Goal: Information Seeking & Learning: Check status

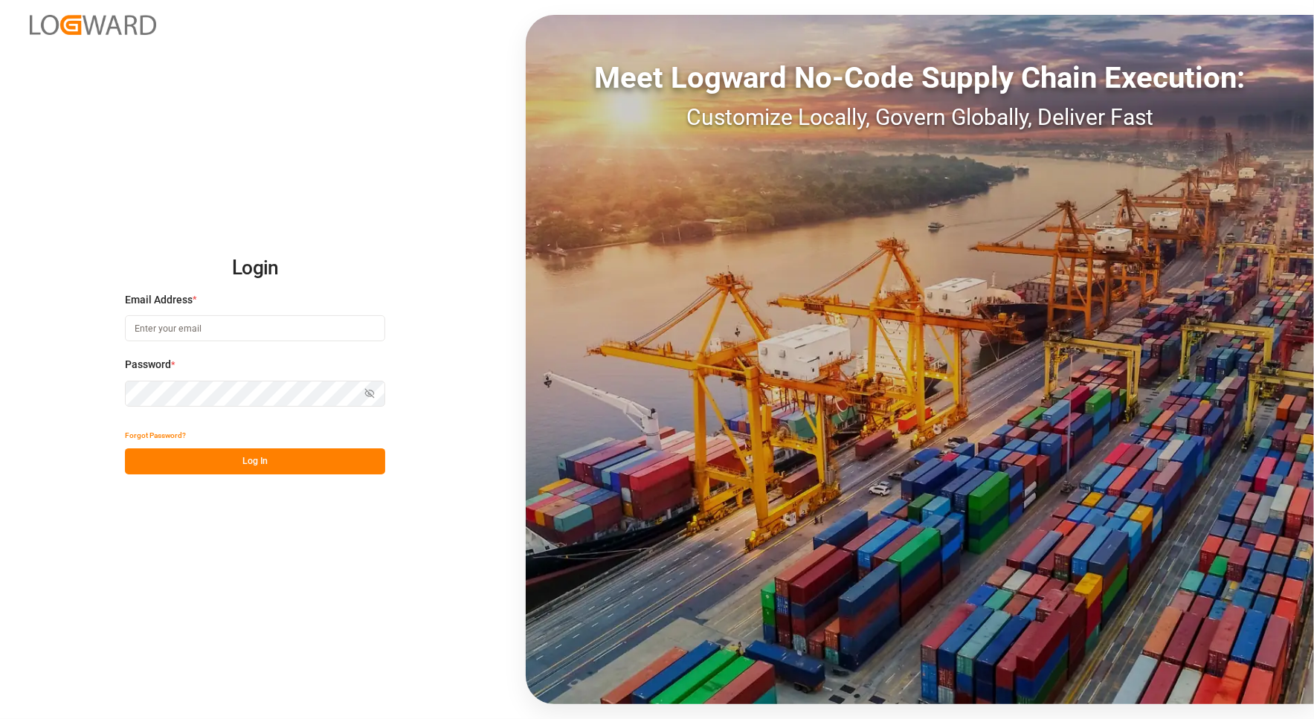
type input "[PERSON_NAME][EMAIL_ADDRESS][PERSON_NAME][DOMAIN_NAME]"
click at [264, 459] on button "Log In" at bounding box center [255, 462] width 260 height 26
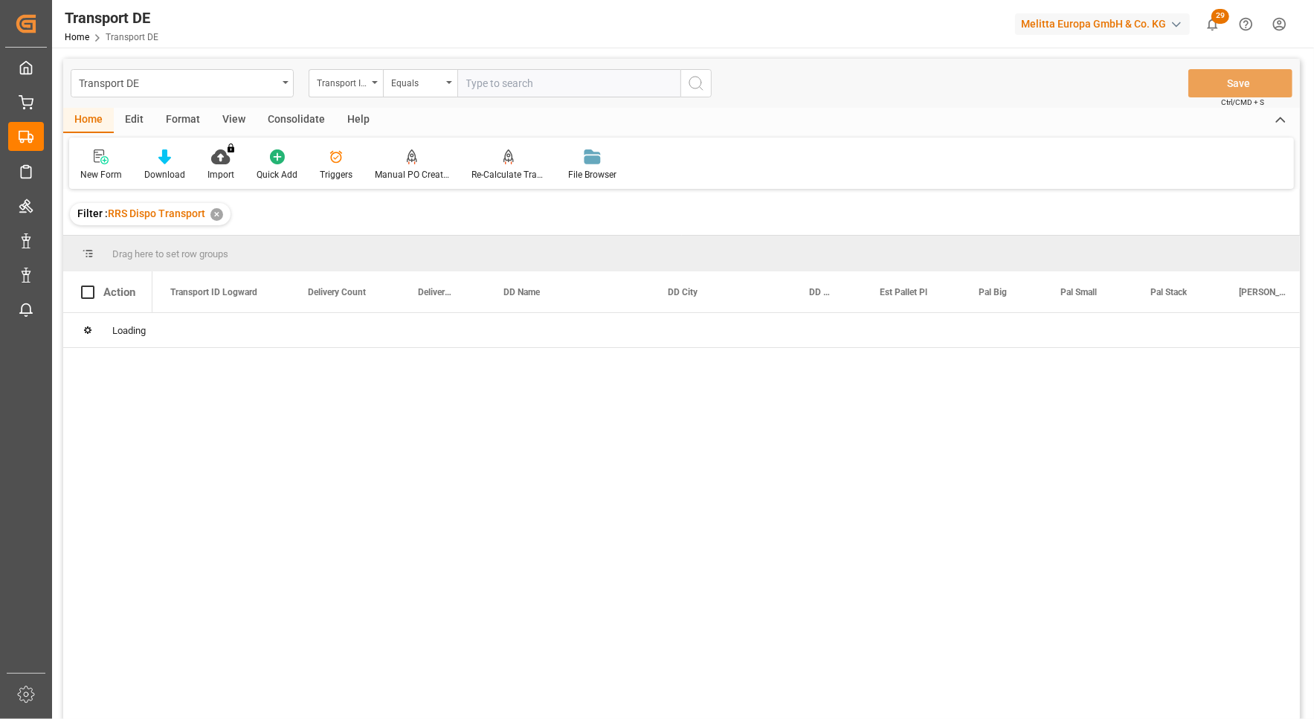
click at [505, 80] on input "text" at bounding box center [568, 83] width 223 height 28
paste input "d3af28150b5d"
type input "d3af28150b5d"
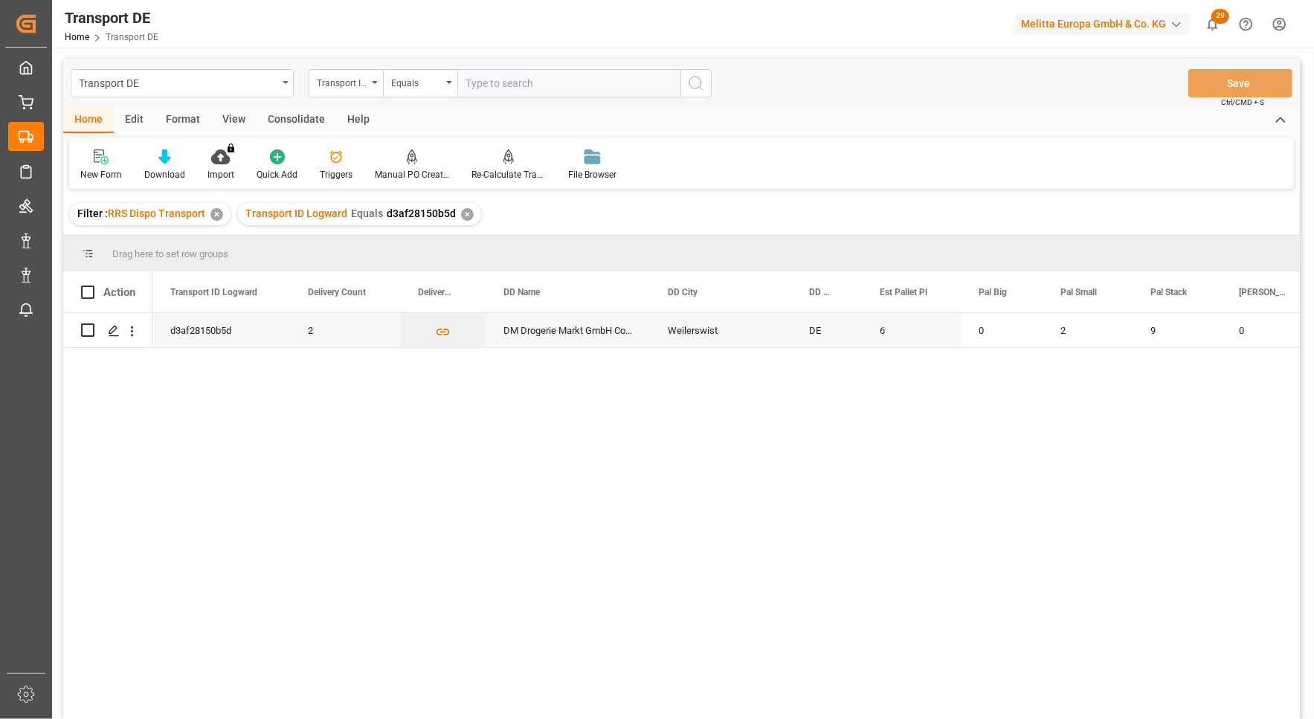
click at [115, 480] on div "2 DM Drogerie Markt GmbH Co KG Weilerswist DE 6 0 2 9 0 2093 600001903 d3af2815…" at bounding box center [681, 518] width 1237 height 411
click at [1131, 401] on div "2 DM Drogerie Markt GmbH Co KG Weilerswist DE 6 0 2 9 0 2093 600001903 d3af2815…" at bounding box center [726, 521] width 1148 height 416
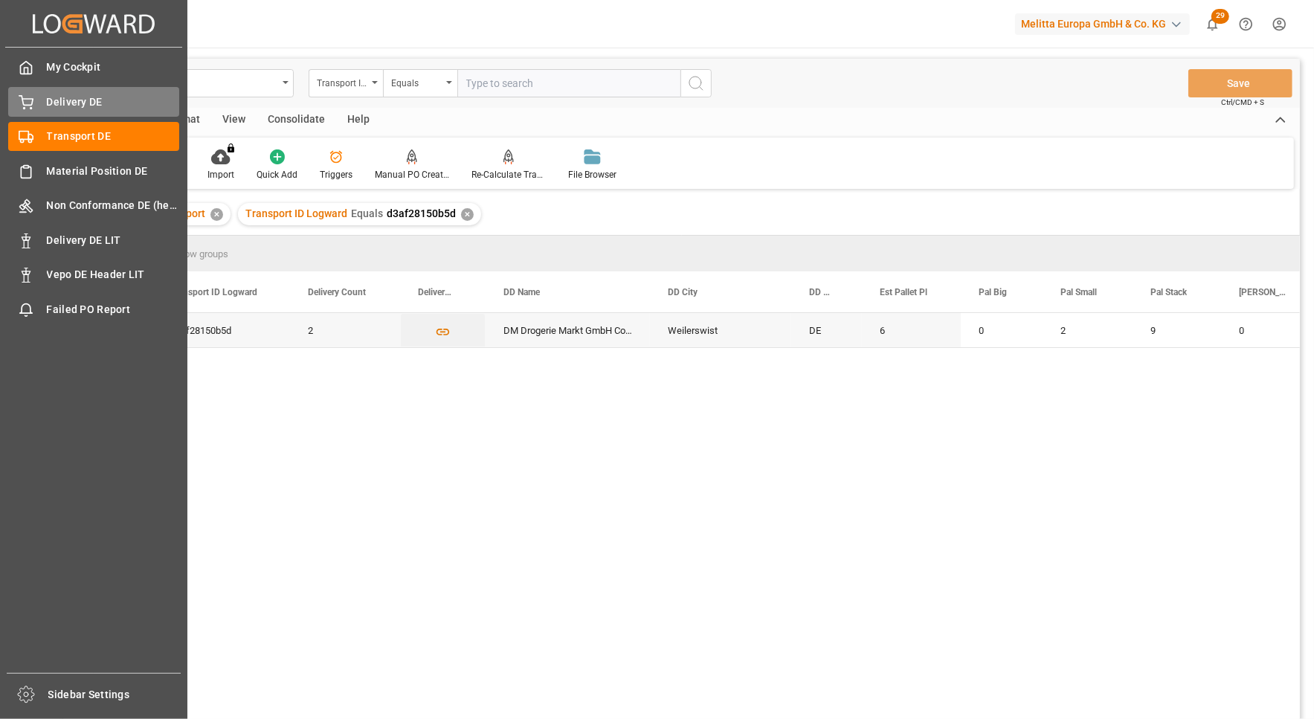
click at [31, 104] on icon at bounding box center [25, 101] width 13 height 10
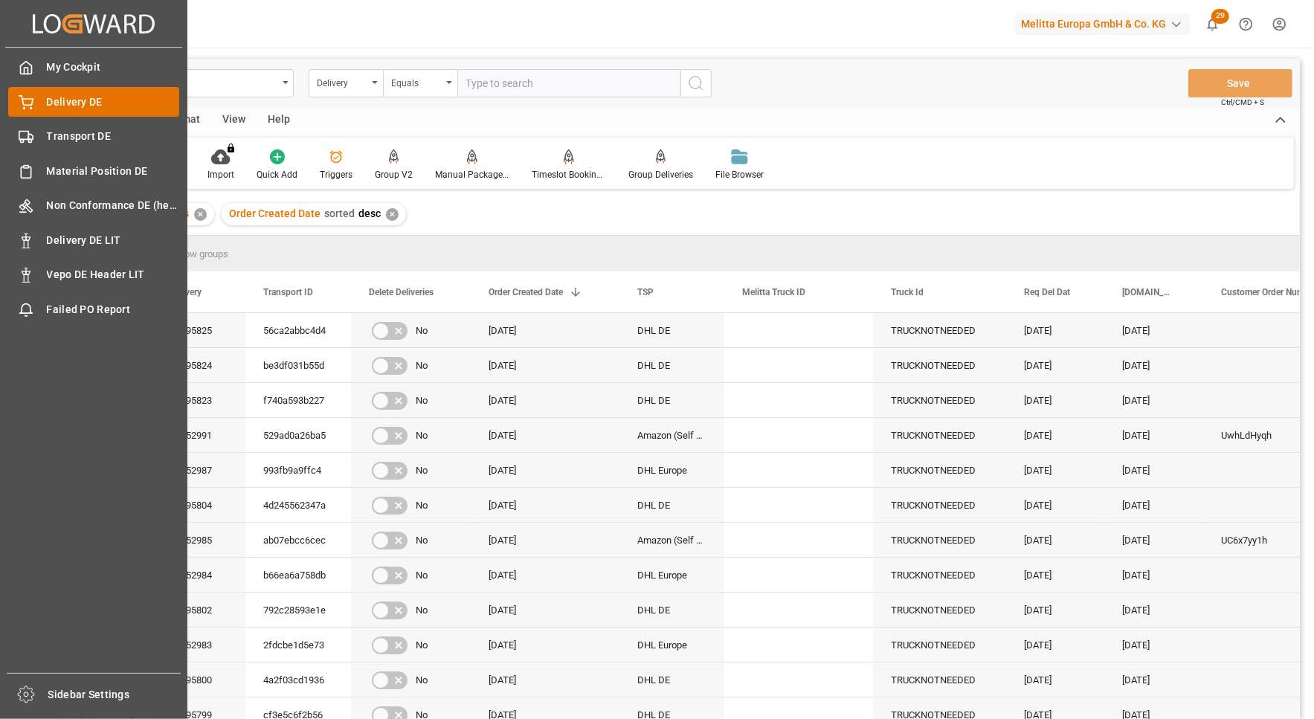
click at [67, 100] on span "Delivery DE" at bounding box center [113, 102] width 133 height 16
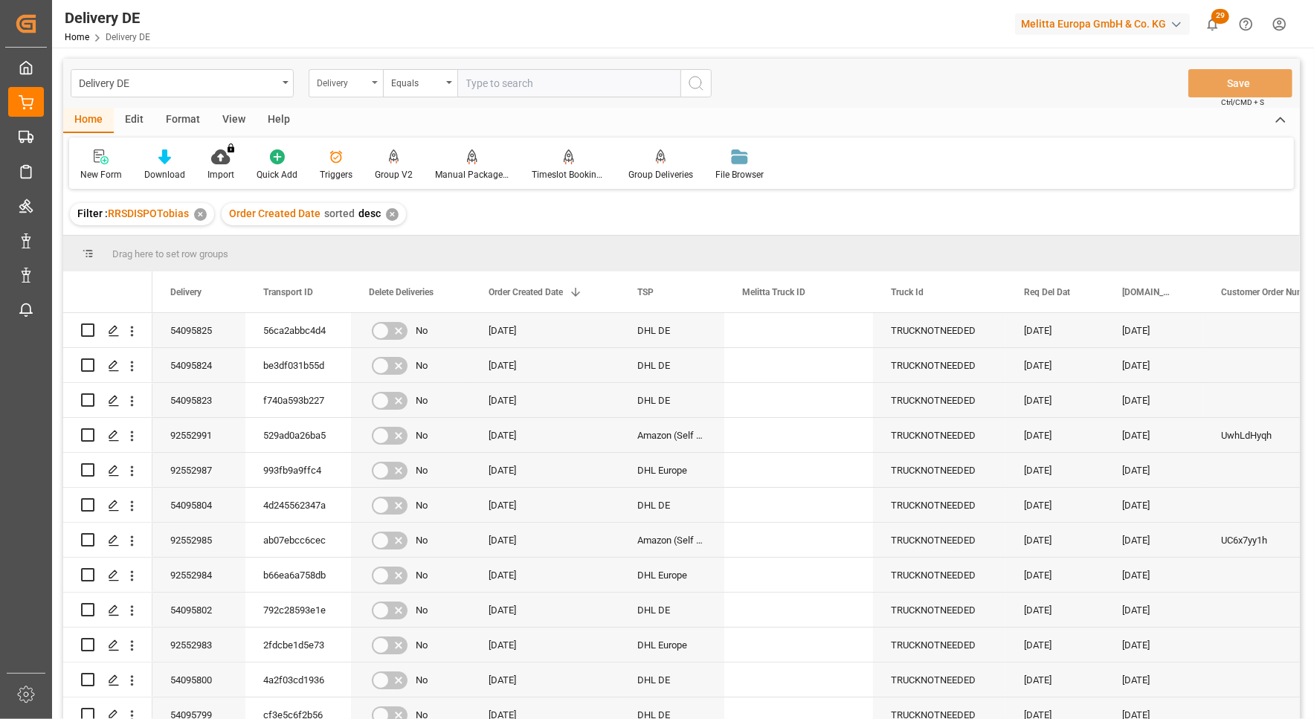
click at [373, 79] on div "Delivery" at bounding box center [346, 83] width 74 height 28
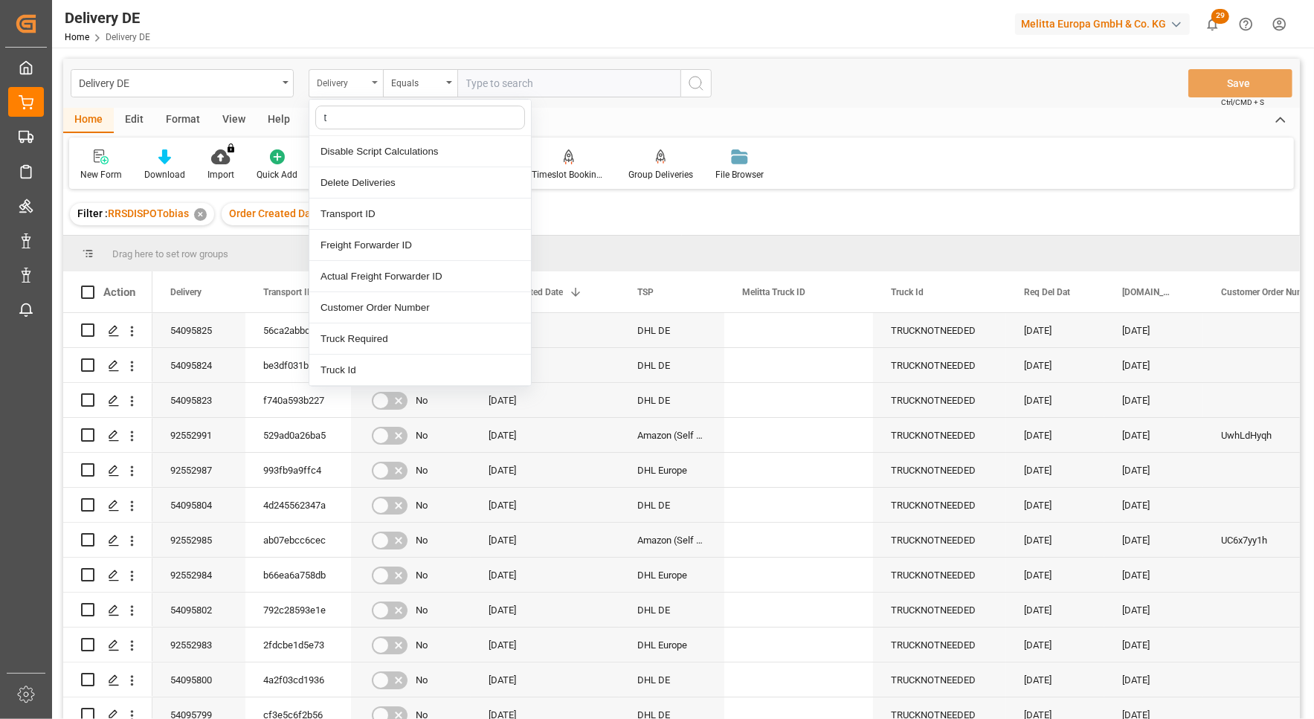
type input "tr"
click at [364, 146] on div "Transport ID" at bounding box center [420, 151] width 222 height 31
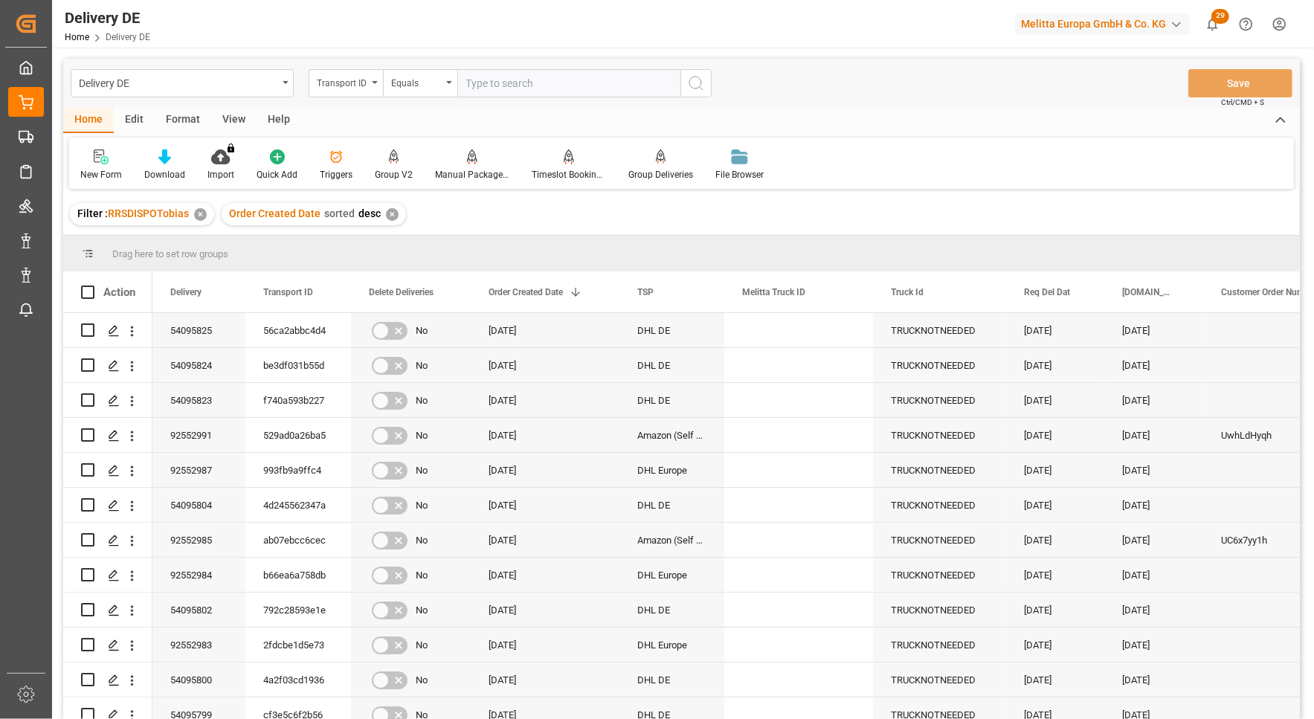
click at [498, 78] on input "text" at bounding box center [568, 83] width 223 height 28
paste input "d3af28150b5d"
type input "d3af28150b5d"
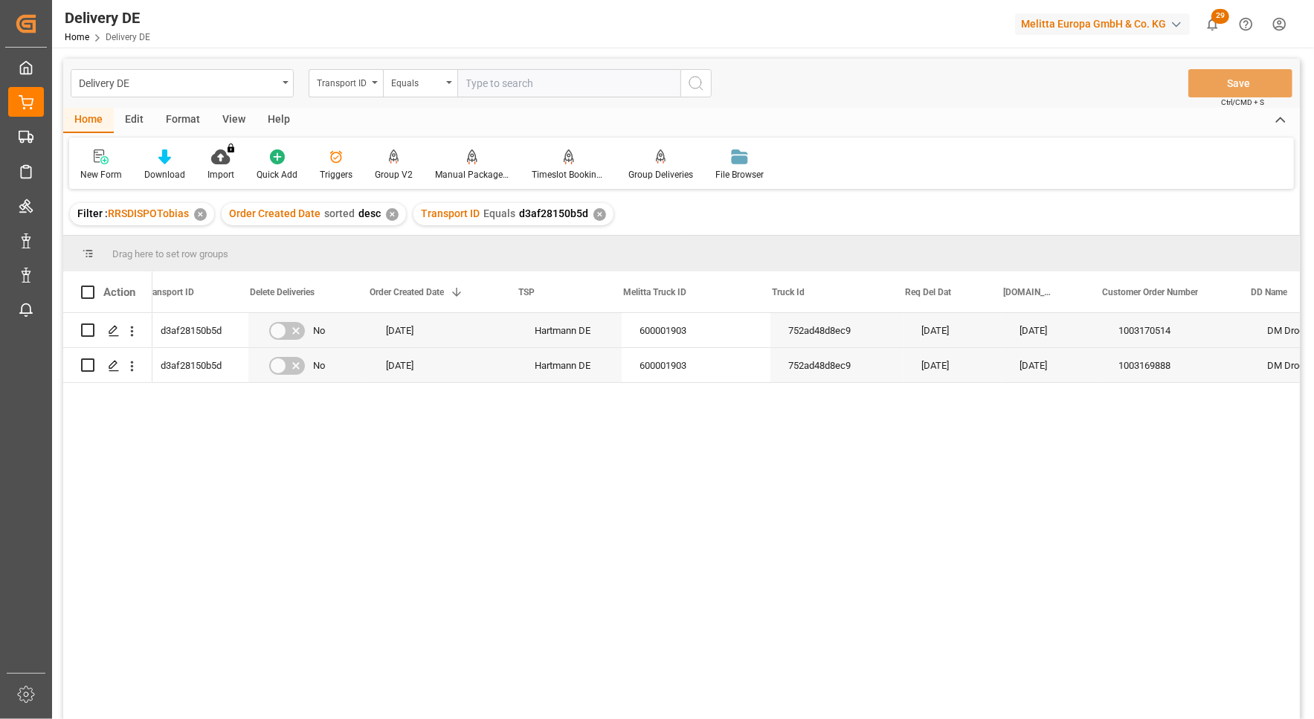
scroll to position [0, 135]
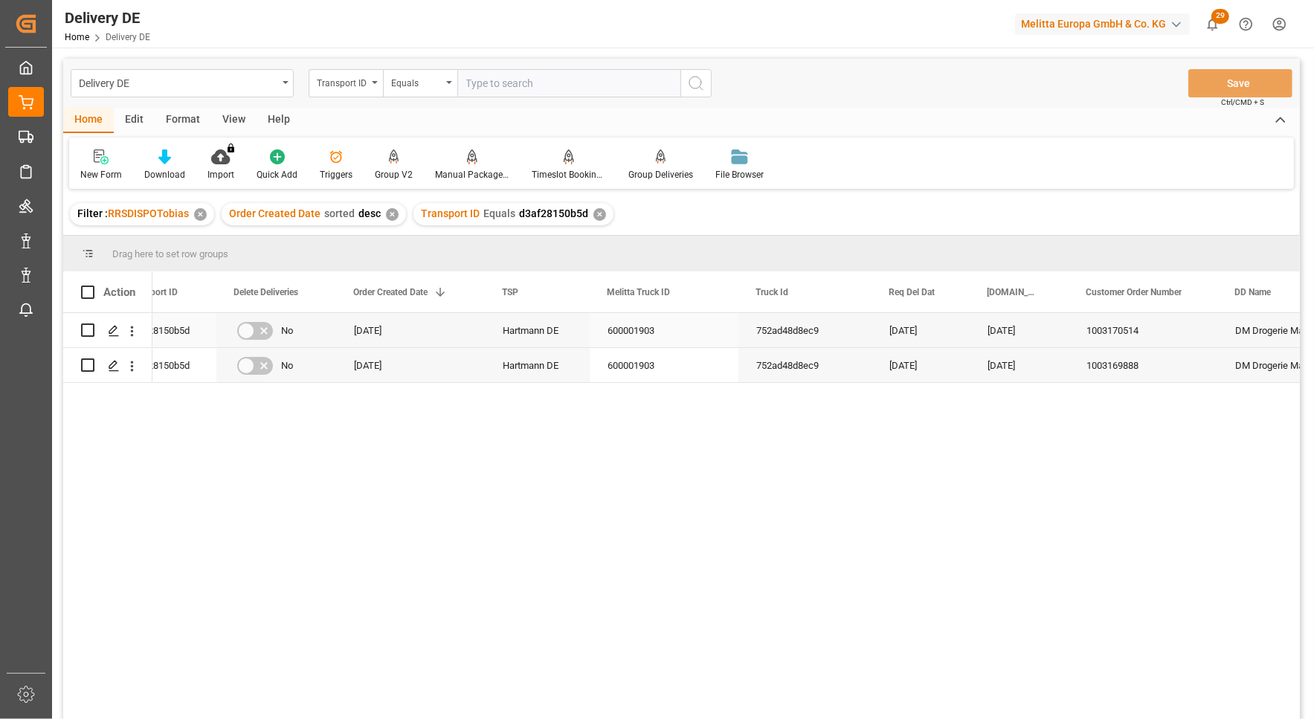
click at [1114, 334] on div "1003170514" at bounding box center [1143, 330] width 149 height 34
click at [1116, 368] on div "1003169888" at bounding box center [1143, 365] width 149 height 34
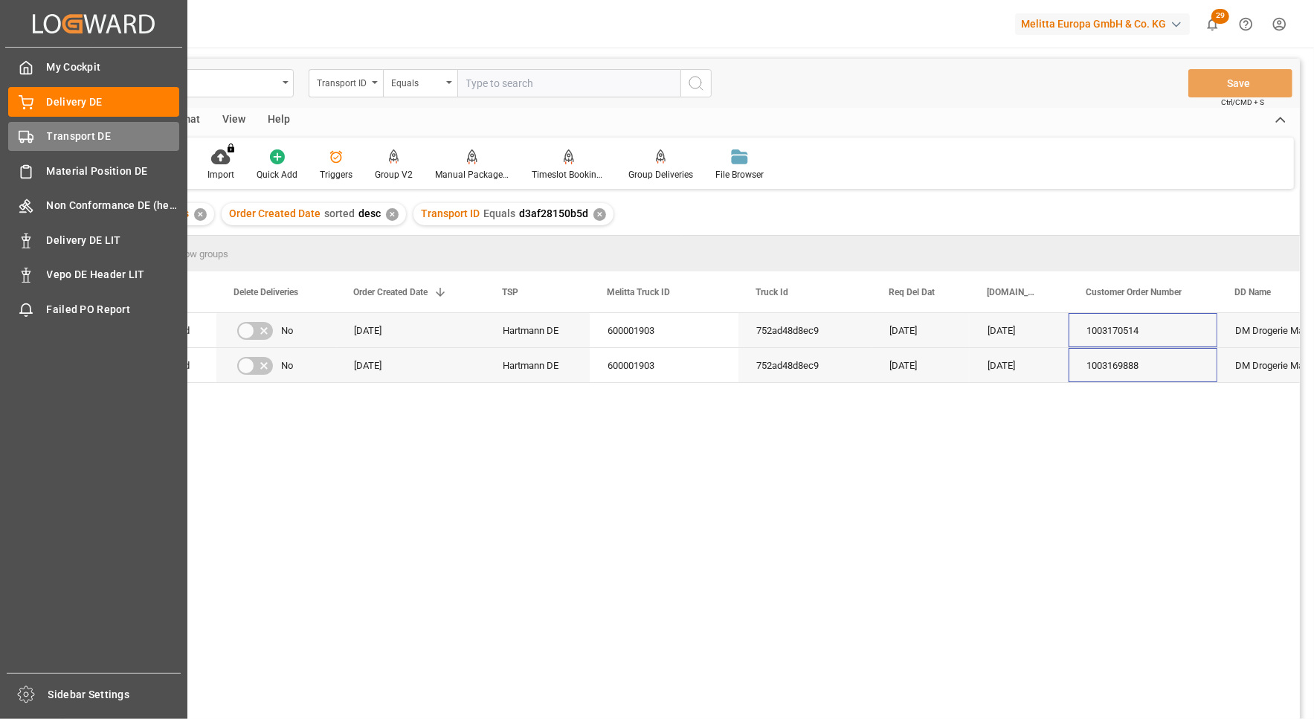
click at [44, 136] on div "Transport DE Transport DE" at bounding box center [93, 136] width 171 height 29
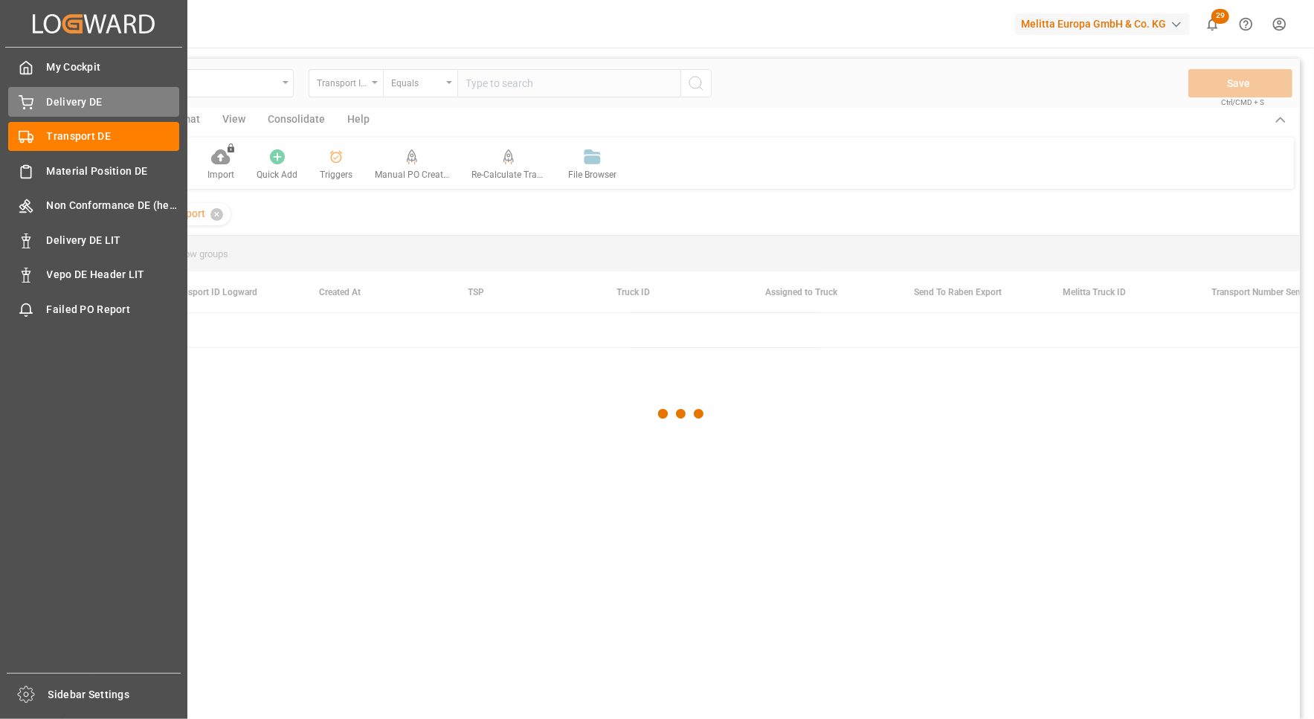
click at [77, 109] on span "Delivery DE" at bounding box center [113, 102] width 133 height 16
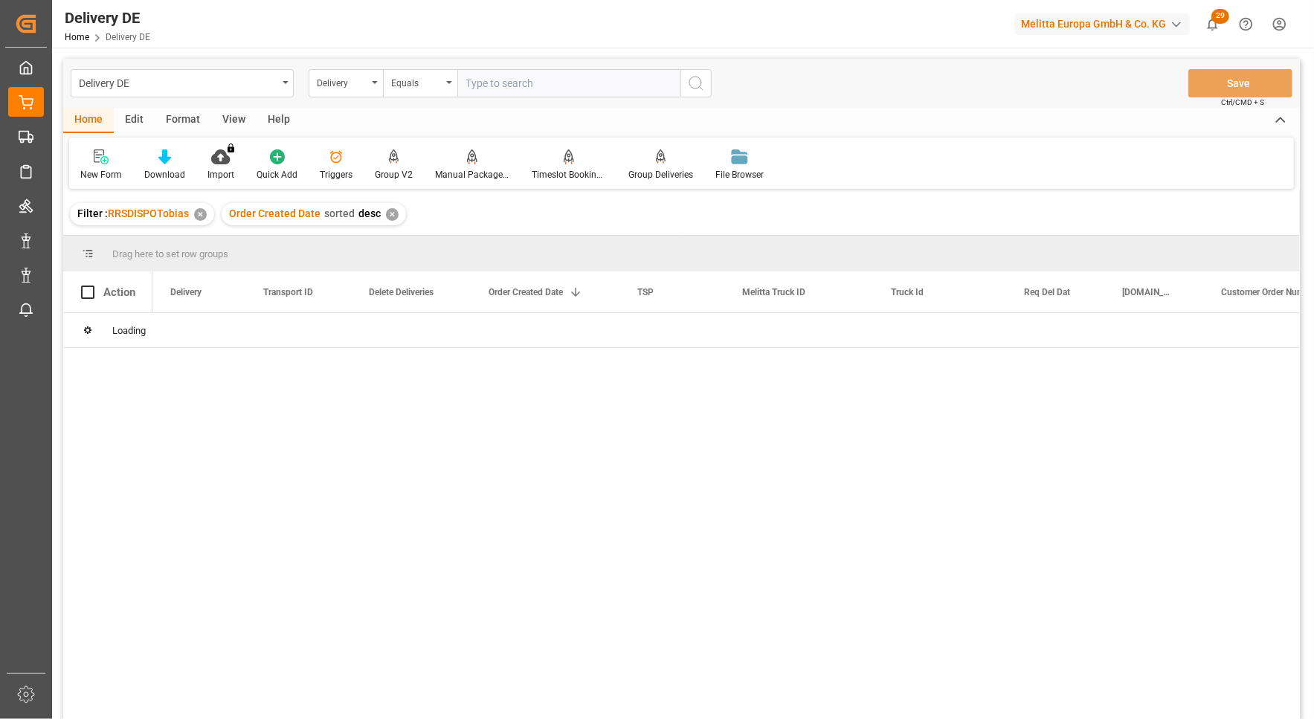
click at [504, 90] on input "text" at bounding box center [568, 83] width 223 height 28
paste input "92551078"
type input "92551078"
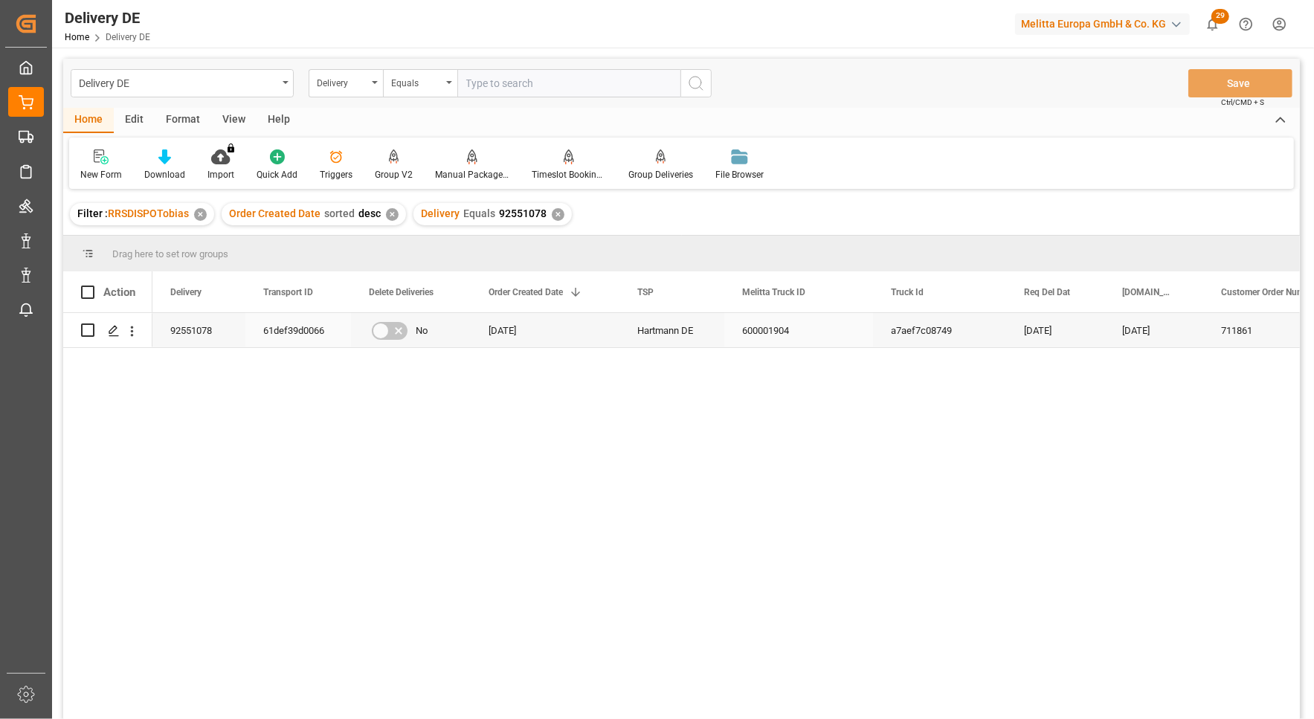
click at [297, 326] on div "61def39d0066" at bounding box center [298, 330] width 106 height 34
click at [488, 83] on input "text" at bounding box center [568, 83] width 223 height 28
paste input "92548236"
type input "92548236"
click at [556, 216] on div "✕" at bounding box center [558, 214] width 13 height 13
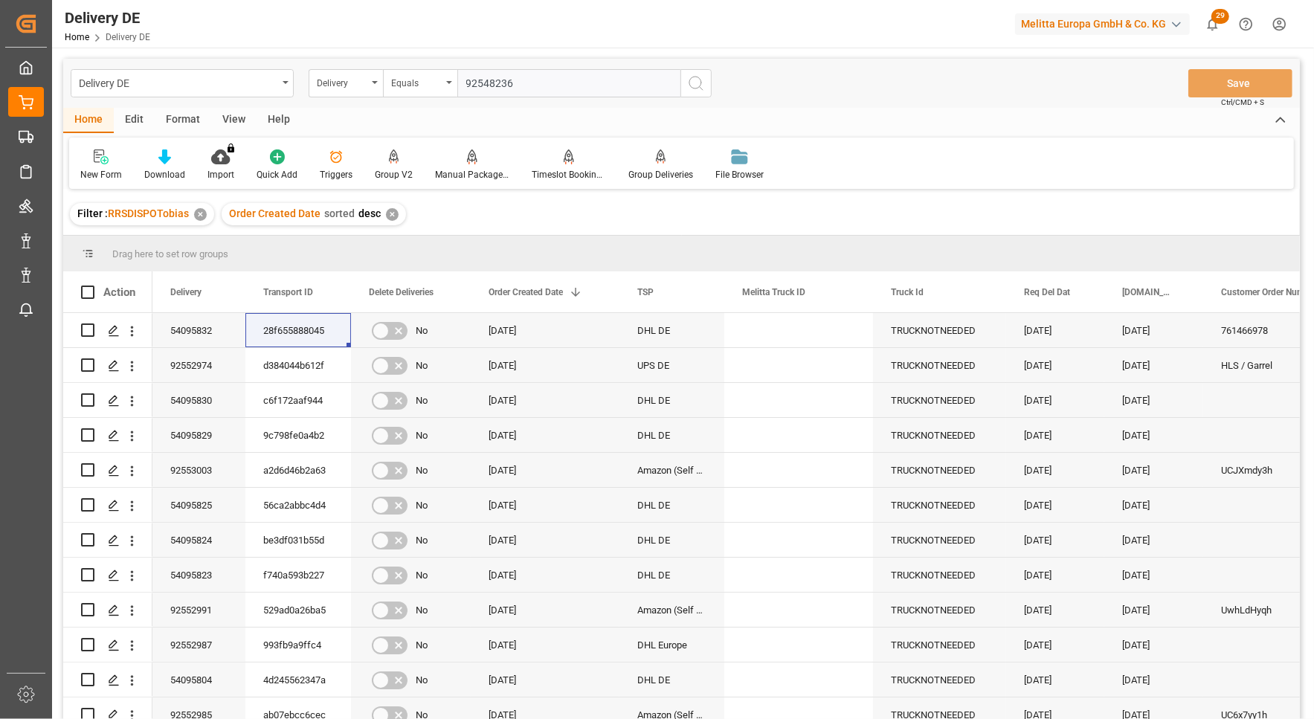
click at [557, 69] on input "92548236" at bounding box center [568, 83] width 223 height 28
drag, startPoint x: 562, startPoint y: 82, endPoint x: 416, endPoint y: 86, distance: 146.6
click at [416, 86] on div "Delivery Equals 92548236" at bounding box center [510, 83] width 403 height 28
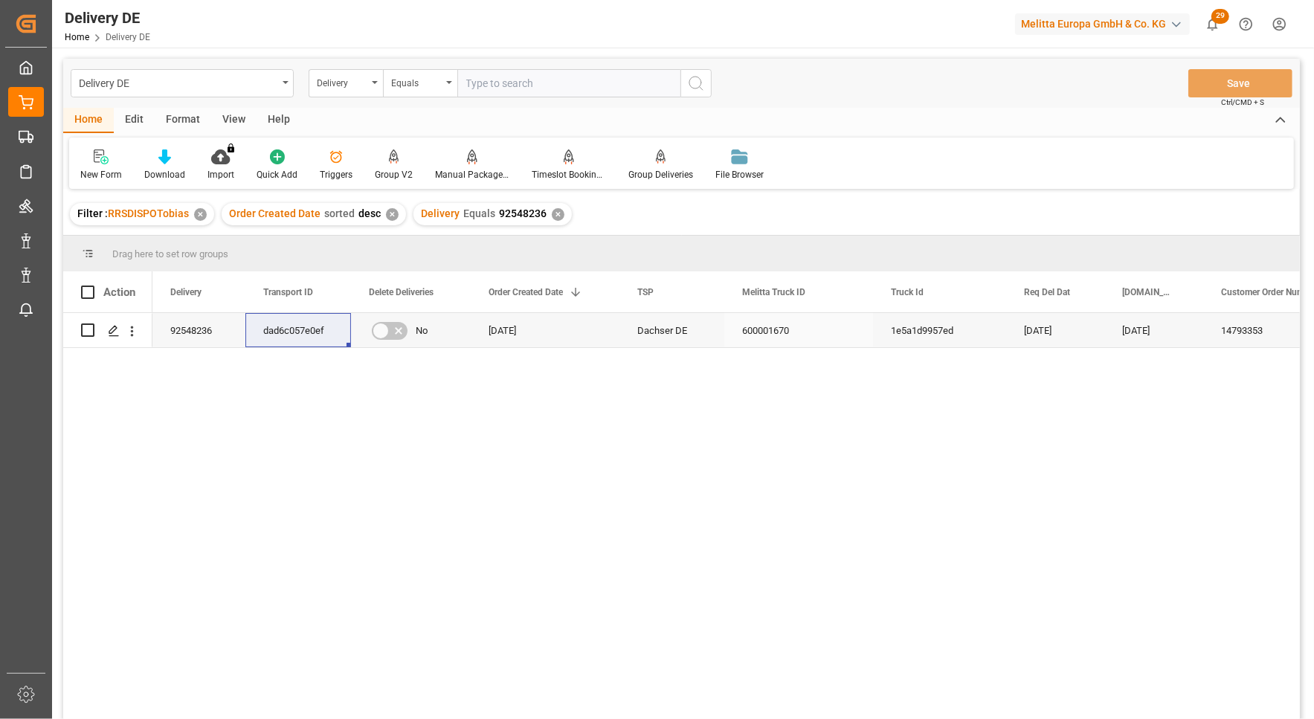
click at [195, 333] on div "92548236" at bounding box center [198, 330] width 93 height 34
click at [852, 289] on span at bounding box center [848, 292] width 13 height 13
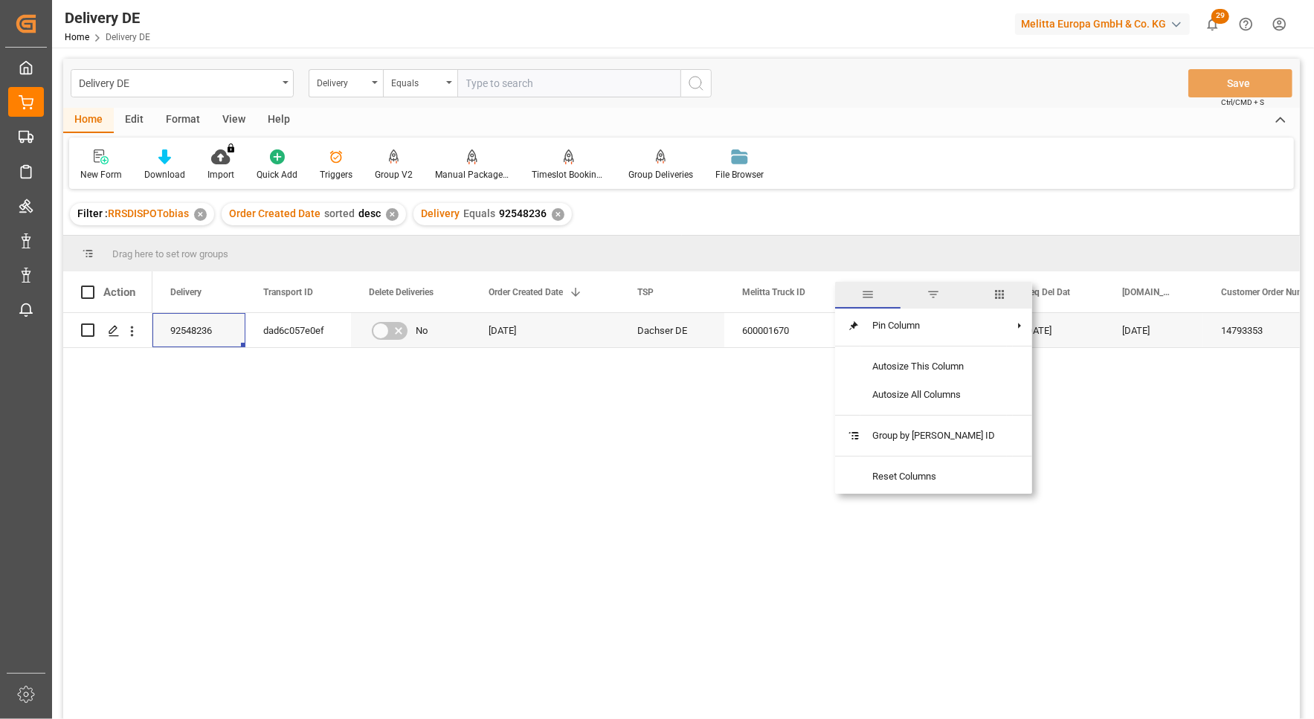
click at [993, 293] on span "columns" at bounding box center [999, 294] width 13 height 13
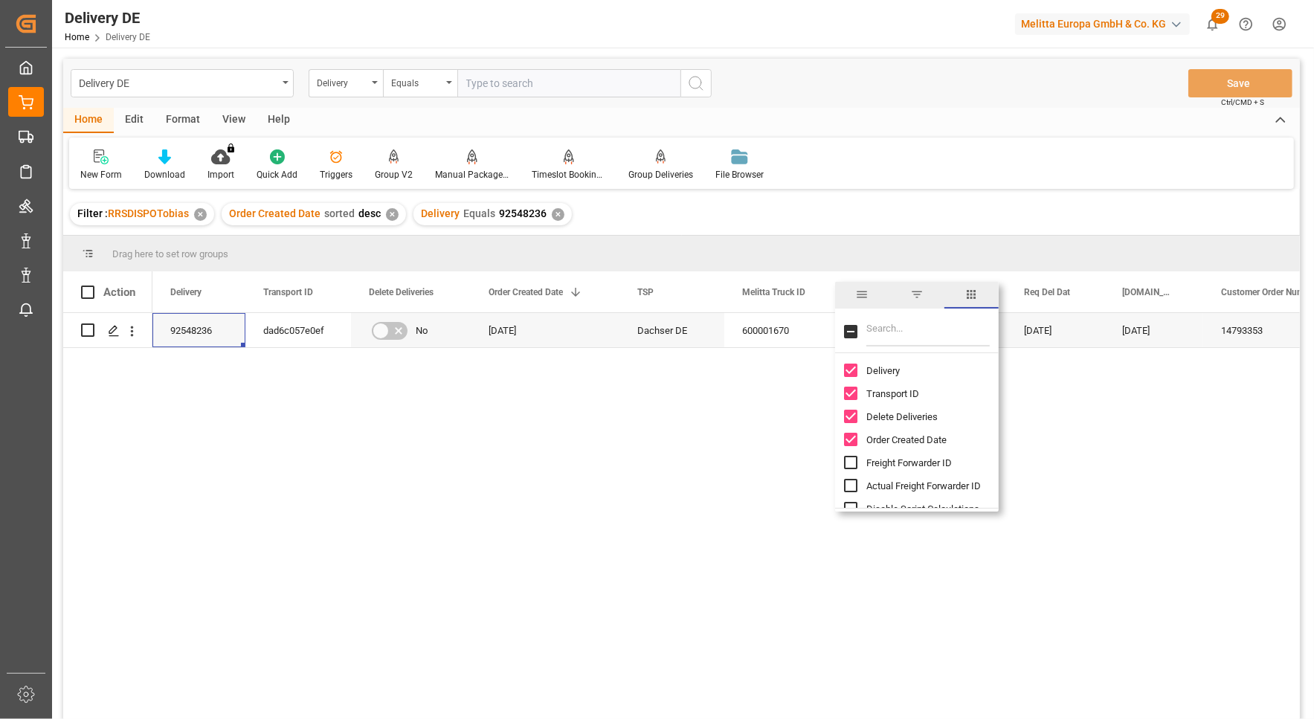
click at [872, 332] on input "Filter Columns Input" at bounding box center [928, 332] width 123 height 30
type input "act"
click at [900, 418] on span "Arrival Date Actual" at bounding box center [905, 416] width 77 height 11
checkbox input "false"
checkbox input "true"
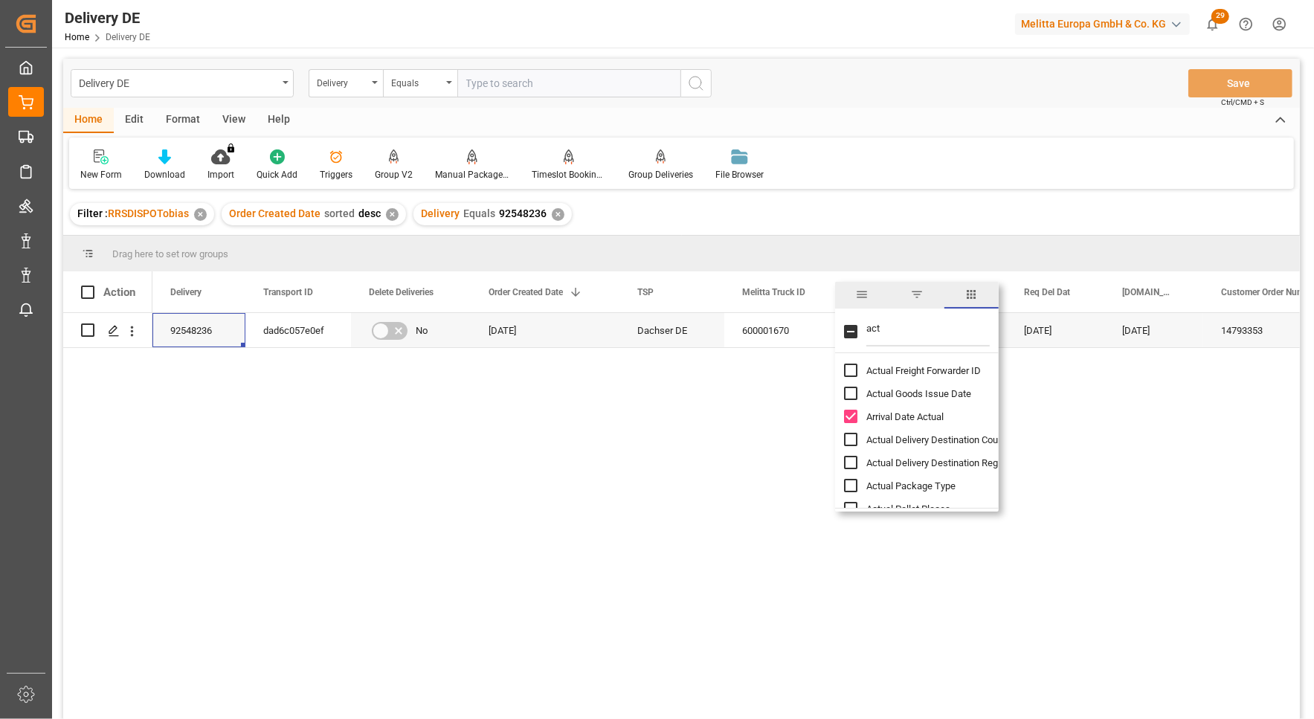
click at [762, 439] on div "dad6c057e0ef 1e5a1d9957ed 20.08.2025 15.08.2025 14793353 600001670 Dachser DE 1…" at bounding box center [726, 521] width 1148 height 416
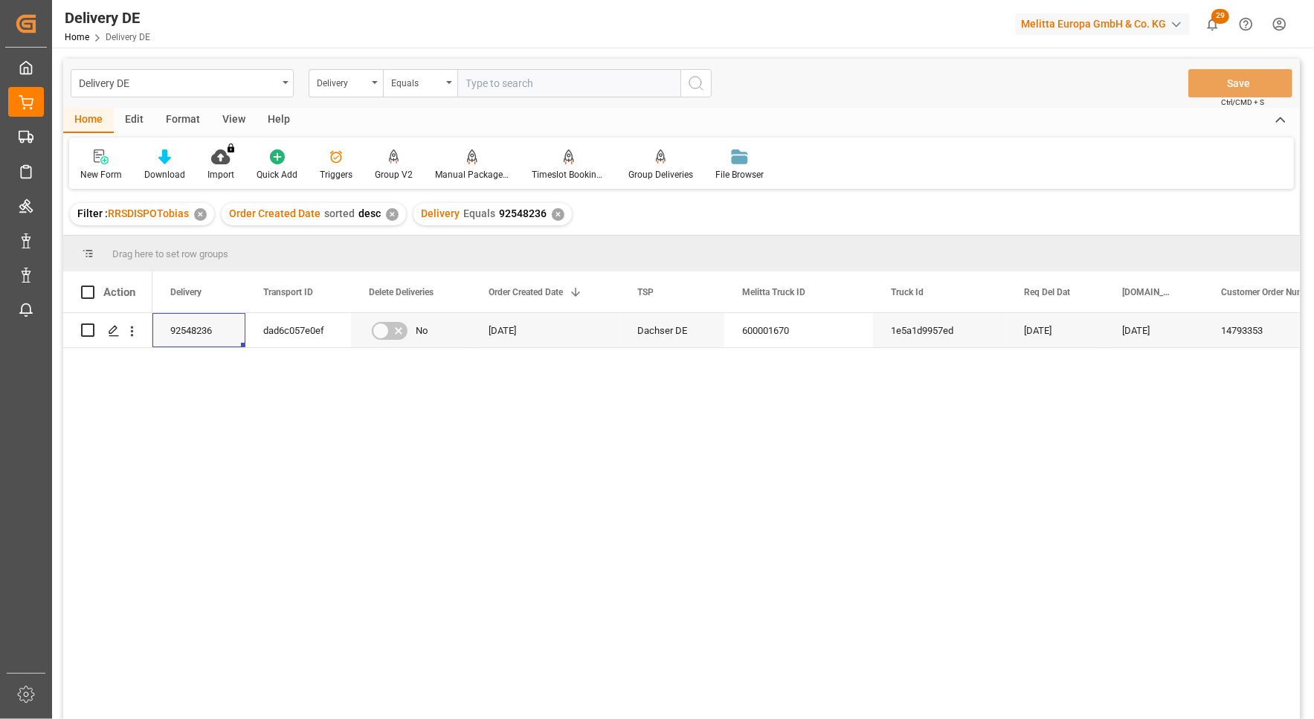
click at [1118, 472] on div "dad6c057e0ef 1e5a1d9957ed 20.08.2025 15.08.2025 14793353 600001670 Dachser DE 1…" at bounding box center [726, 521] width 1148 height 416
click at [294, 333] on div "dad6c057e0ef" at bounding box center [298, 330] width 106 height 34
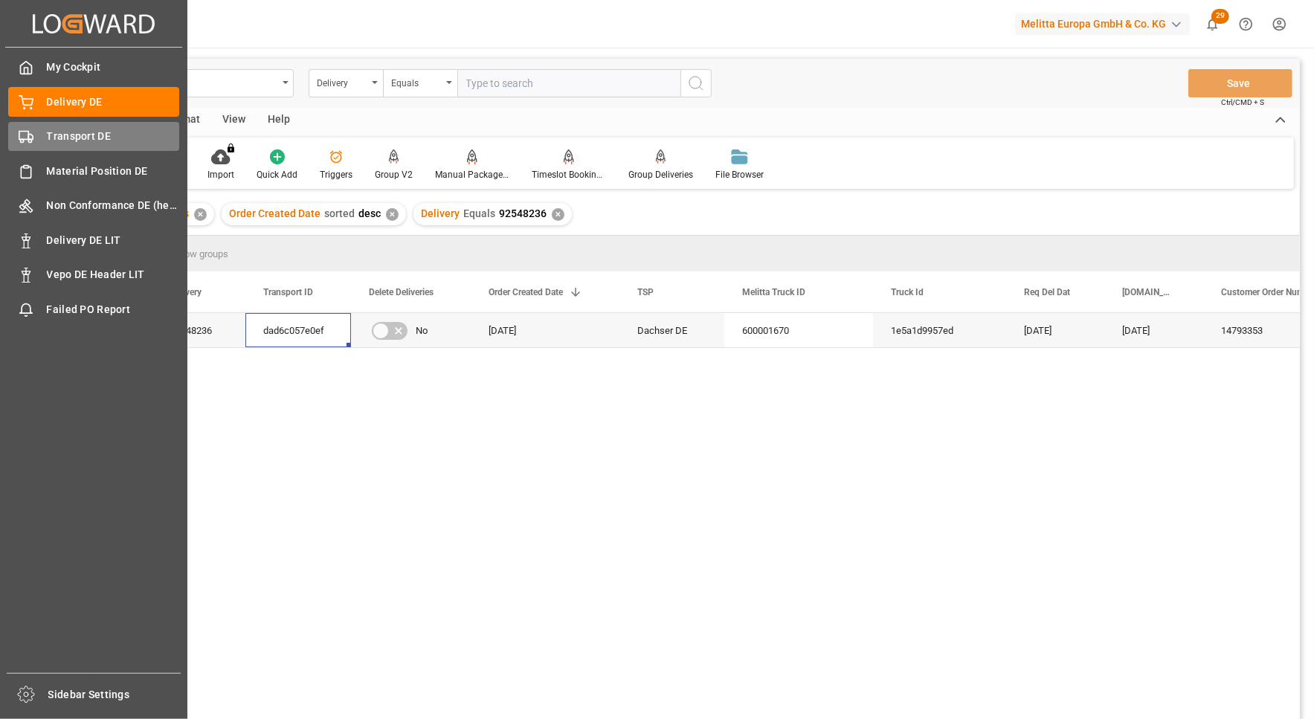
click at [81, 151] on div "Transport DE Transport DE" at bounding box center [93, 136] width 171 height 29
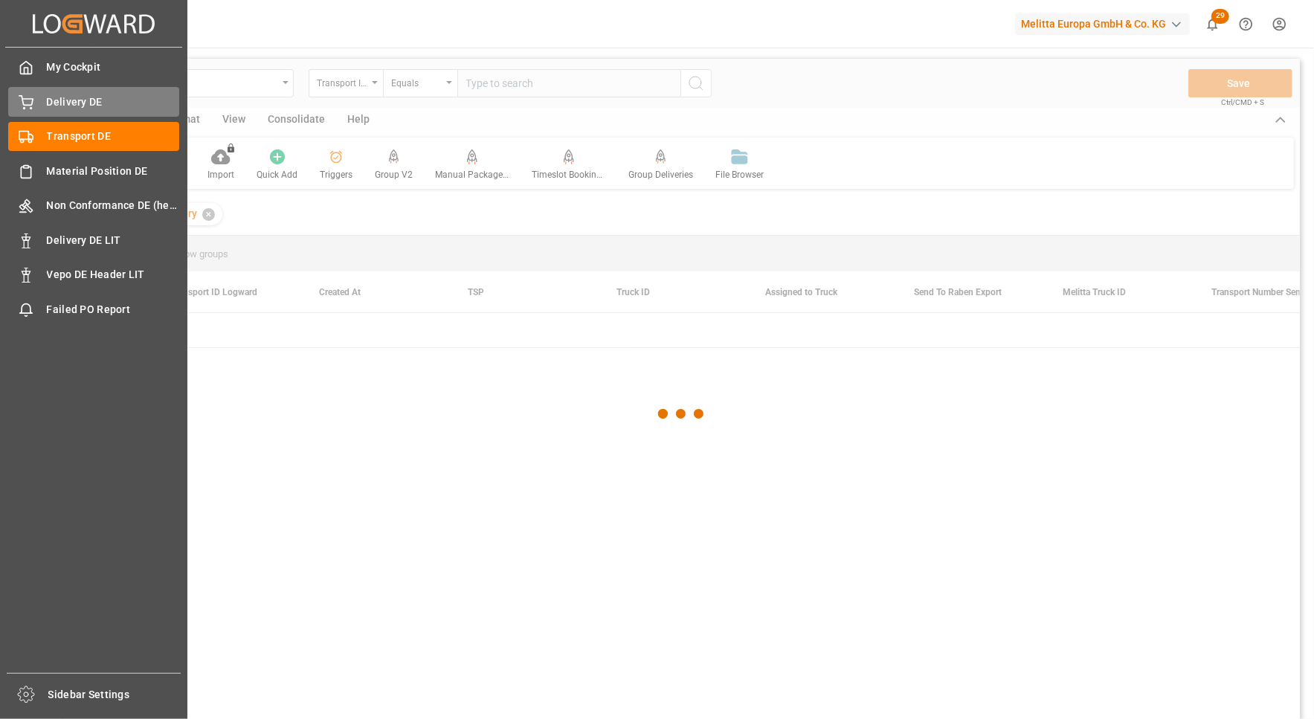
click at [83, 100] on span "Delivery DE" at bounding box center [113, 102] width 133 height 16
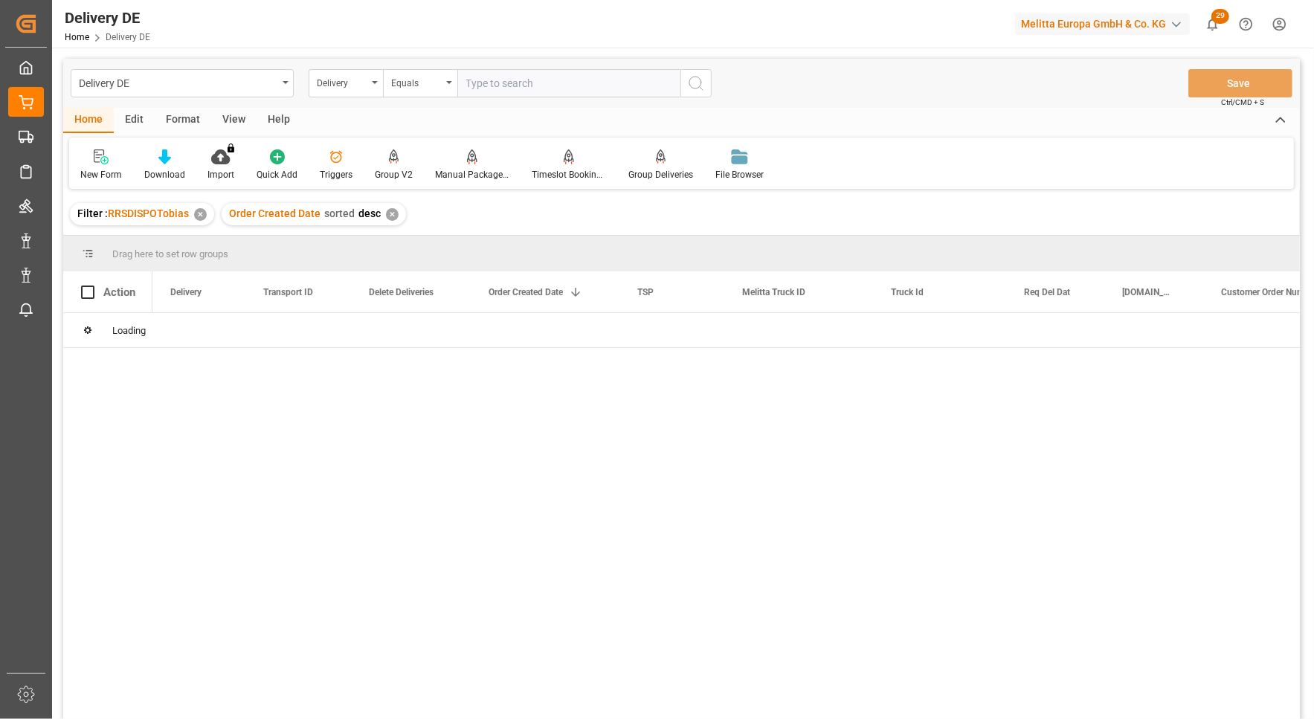
click at [556, 84] on input "text" at bounding box center [568, 83] width 223 height 28
paste input "92552917"
type input "92552917"
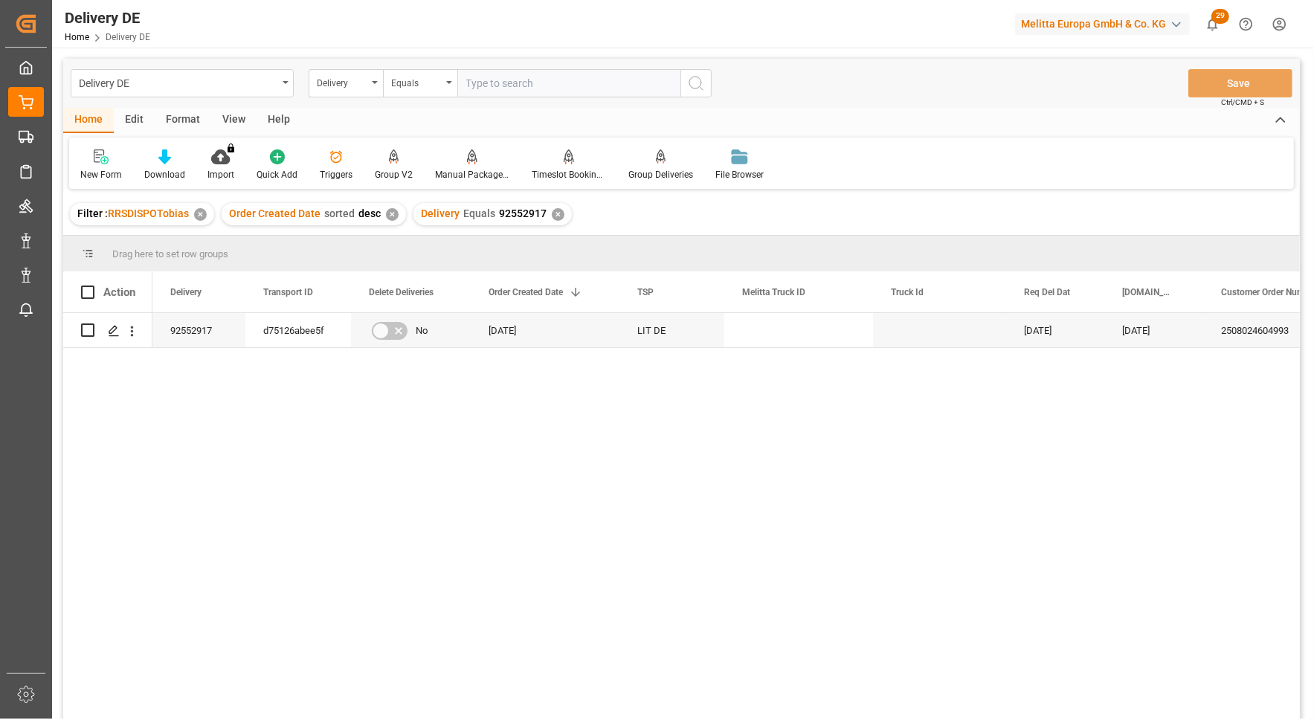
click at [685, 568] on div "92552917 d75126abee5f No 27.08.2025 LIT DE 03.09.2025 01.09.2025 2508024604993 …" at bounding box center [726, 521] width 1148 height 416
click at [630, 690] on div "92552917 d75126abee5f No 27.08.2025 LIT DE 03.09.2025 01.09.2025 2508024604993 …" at bounding box center [726, 521] width 1148 height 416
click at [193, 336] on div "92552917" at bounding box center [198, 330] width 93 height 34
click at [661, 680] on div "92552917 d75126abee5f No 27.08.2025 LIT DE 03.09.2025 01.09.2025 2508024604993 …" at bounding box center [726, 521] width 1148 height 416
click at [1197, 483] on div "92552917 03.09.2025 01.09.2025 2508024604993 Netto Marken-Discount LIT DE 27.08…" at bounding box center [726, 521] width 1148 height 416
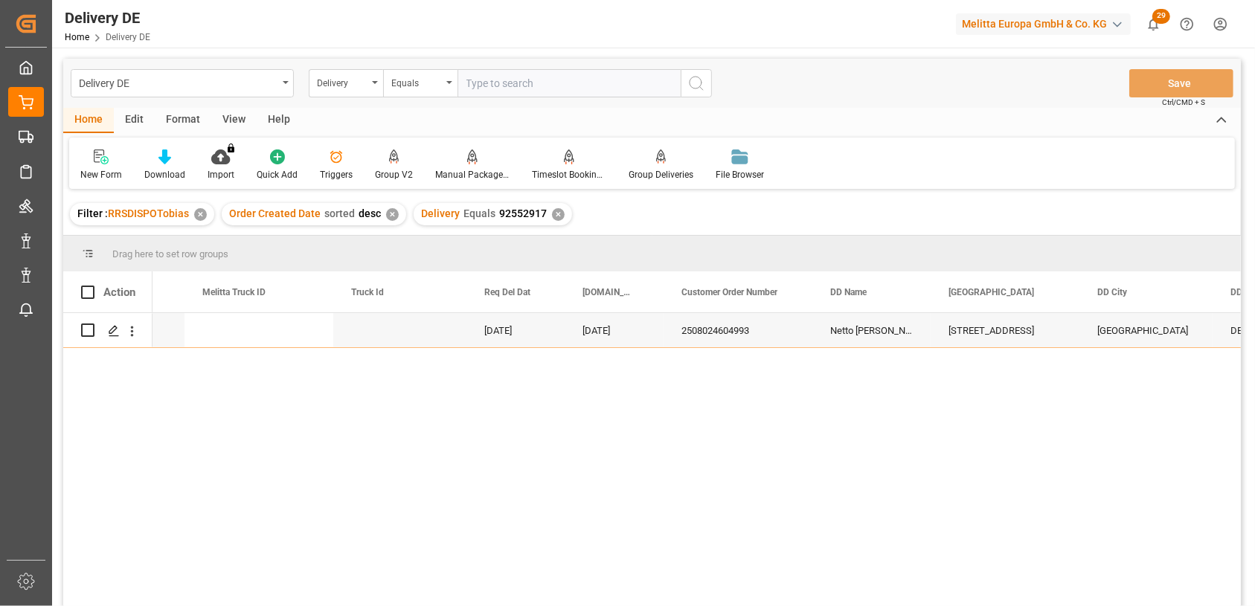
scroll to position [0, 510]
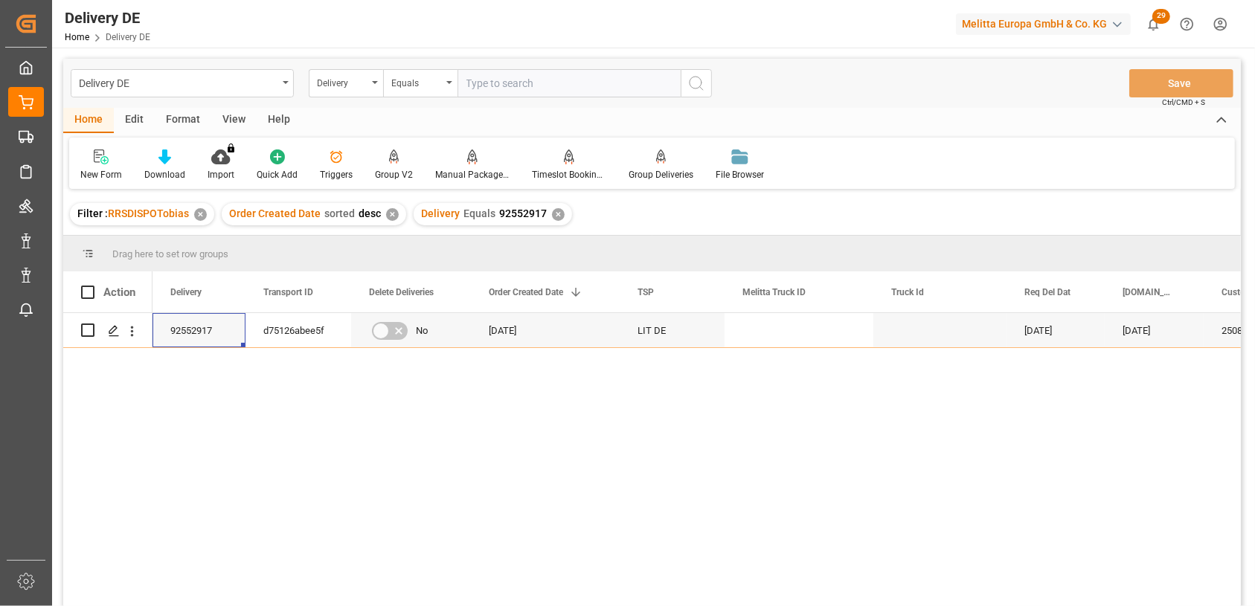
click at [594, 508] on div "92552917 Netto Marken-Discount 2508024604993 01.09.2025 03.09.2025 LIT DE 27.08…" at bounding box center [696, 464] width 1088 height 303
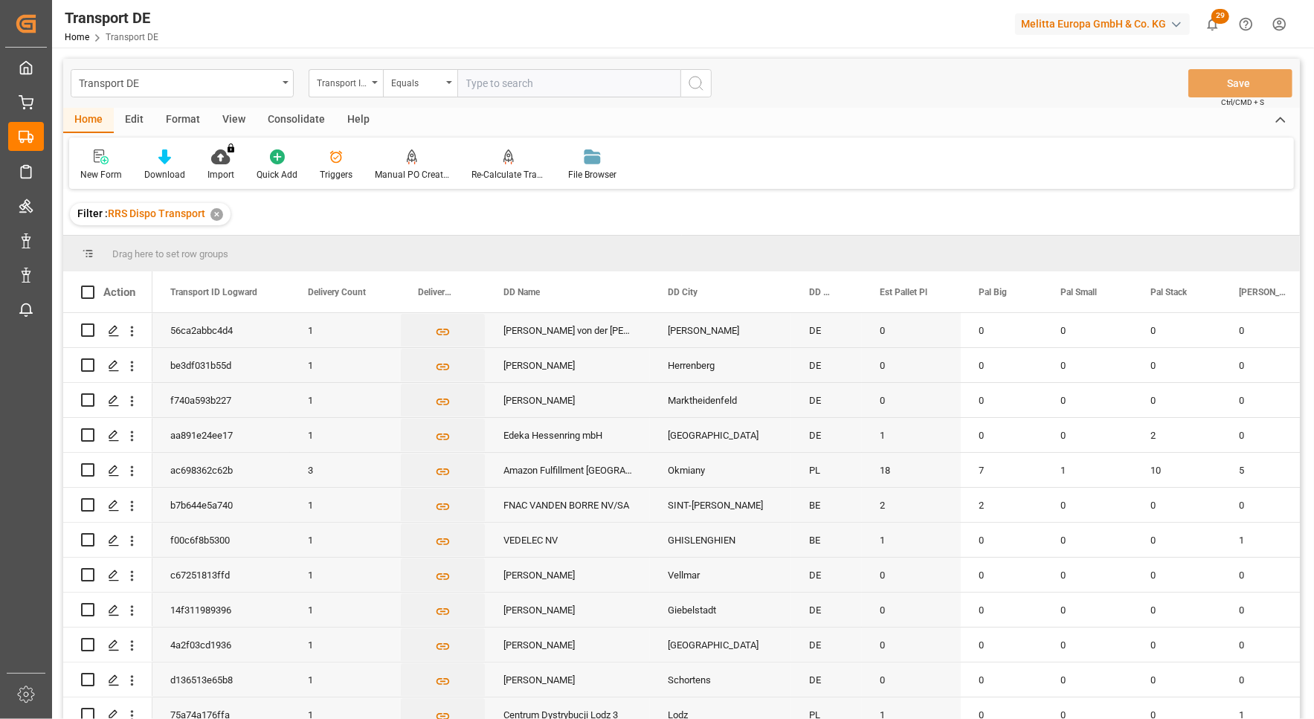
click at [571, 88] on input "text" at bounding box center [568, 83] width 223 height 28
paste input "d3af28150b5d"
type input "d3af28150b5d"
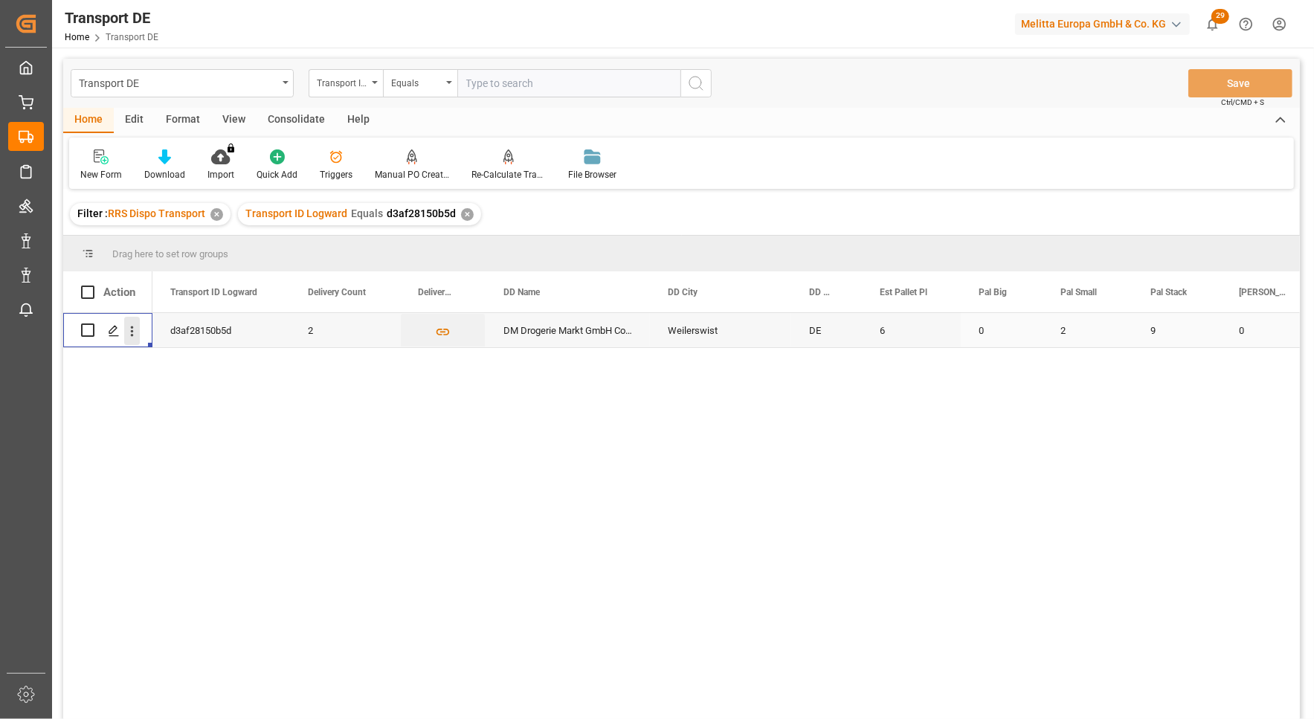
click at [133, 326] on icon "open menu" at bounding box center [132, 332] width 16 height 16
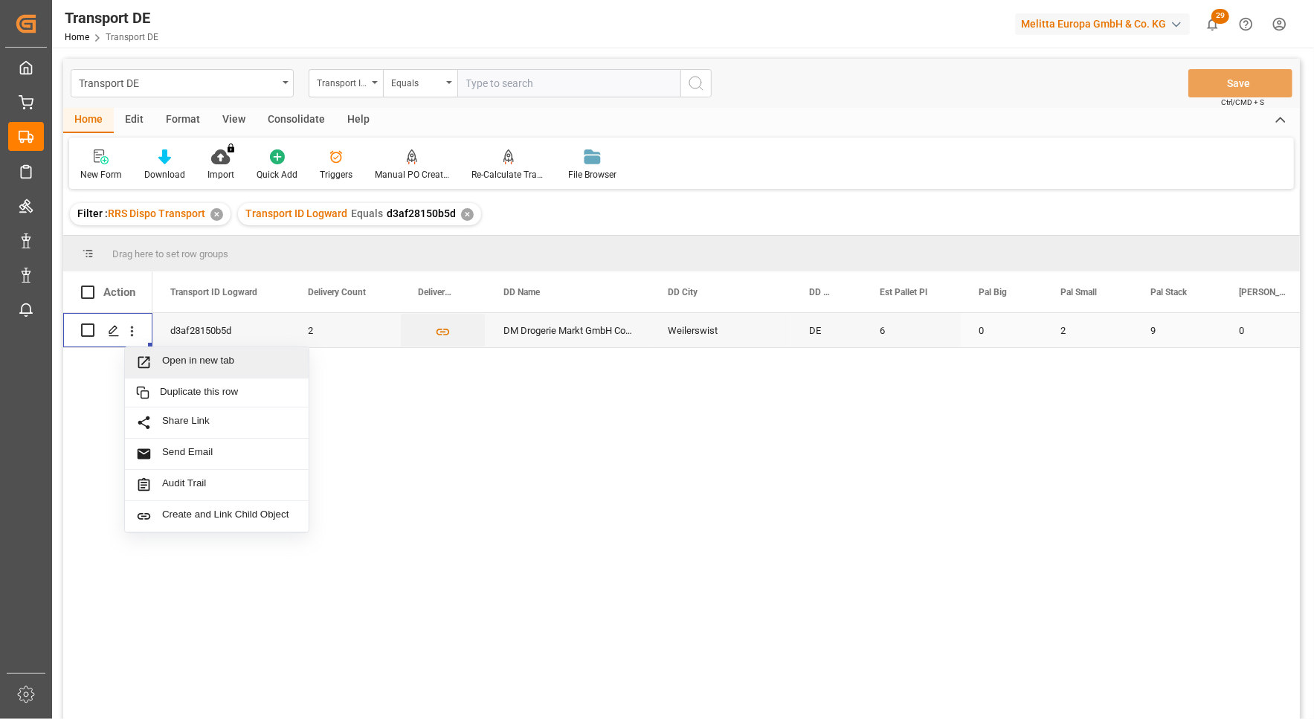
click at [201, 364] on span "Open in new tab" at bounding box center [229, 363] width 135 height 16
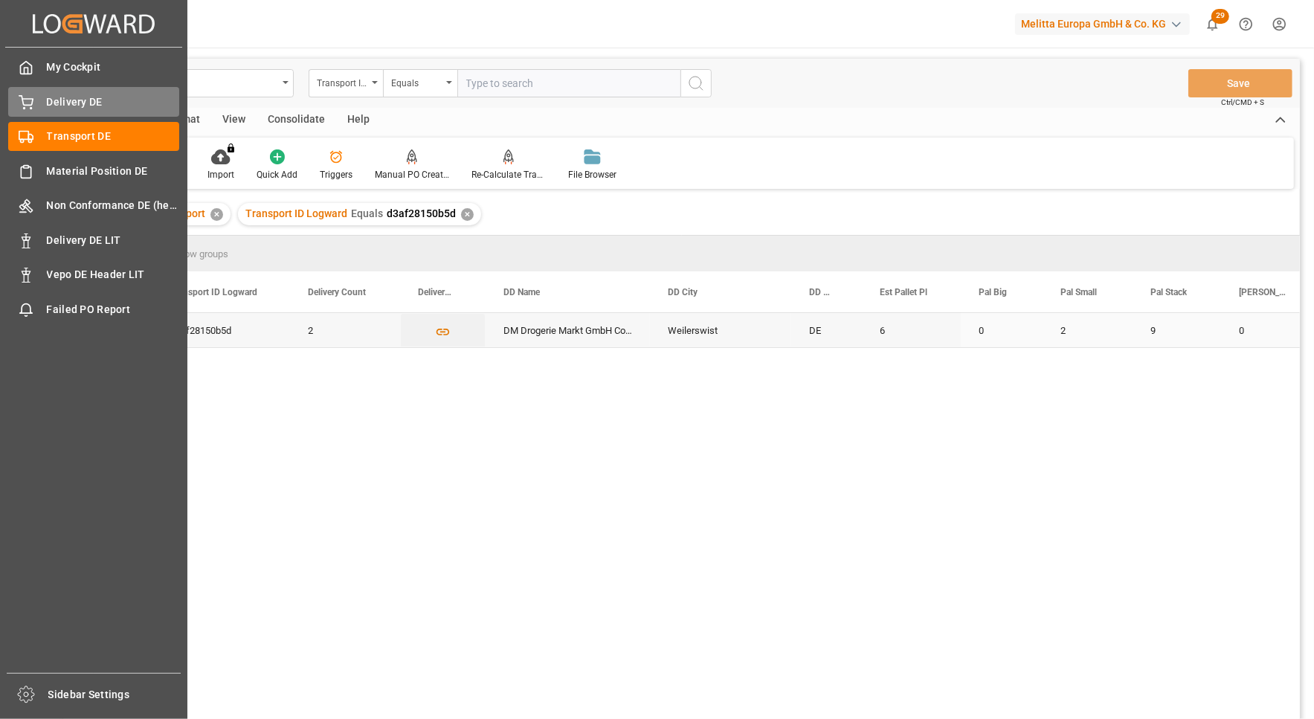
click at [58, 103] on span "Delivery DE" at bounding box center [113, 102] width 133 height 16
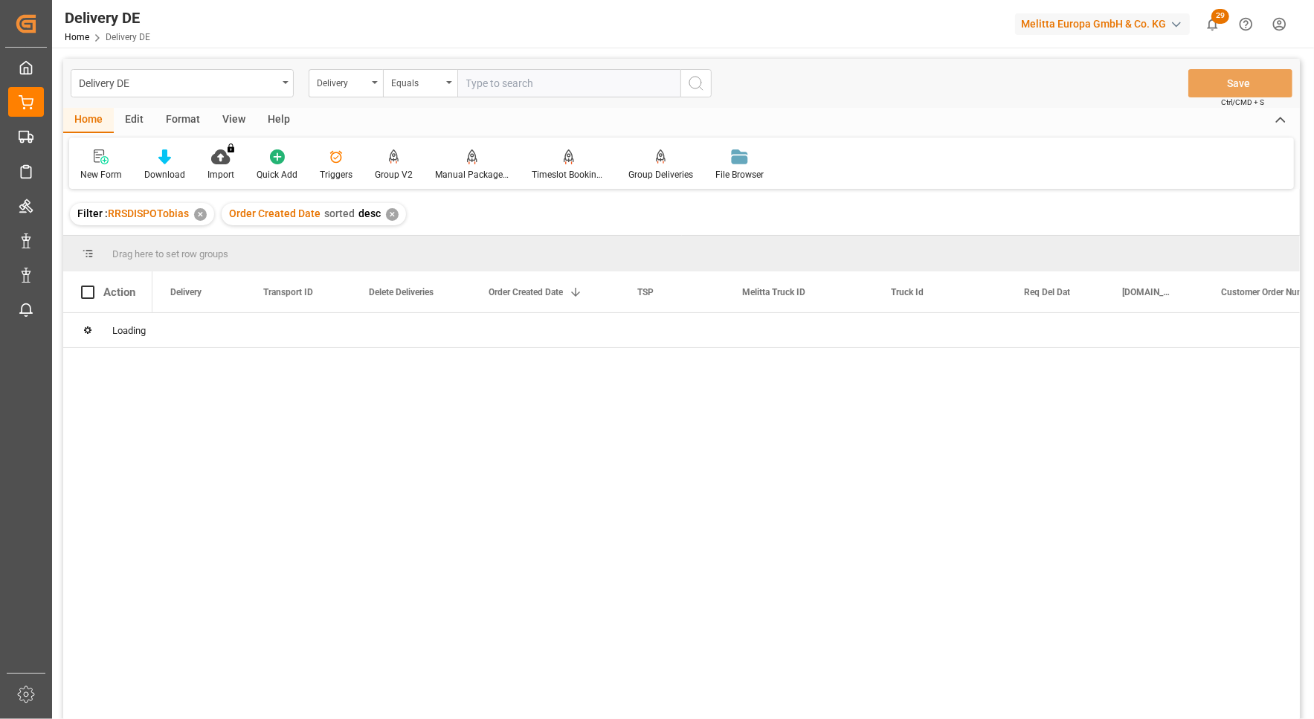
click at [527, 88] on input "text" at bounding box center [568, 83] width 223 height 28
paste input "92550305"
type input "92550305"
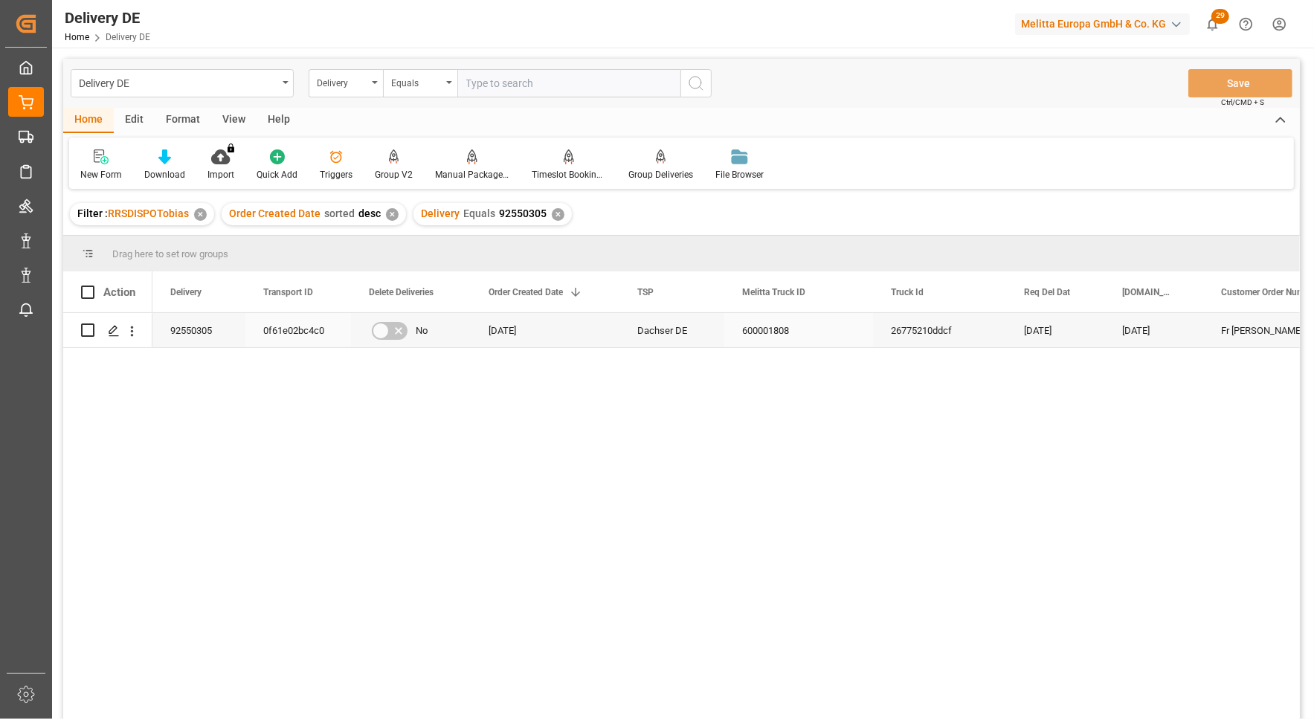
click at [312, 333] on div "0f61e02bc4c0" at bounding box center [298, 330] width 106 height 34
click at [499, 92] on input "text" at bounding box center [568, 83] width 223 height 28
paste input "0f61e02bc4c0"
type input "0f61e02bc4c0"
click at [698, 85] on icon "search button" at bounding box center [696, 83] width 18 height 18
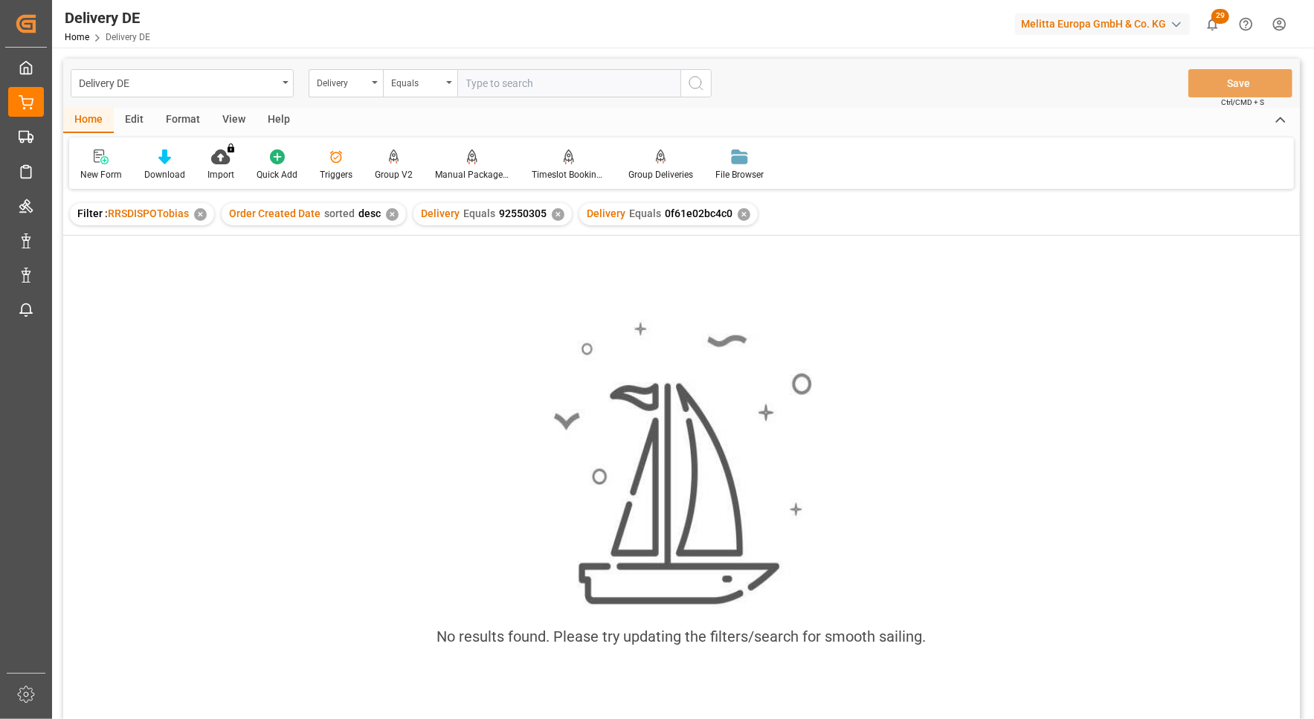
click at [553, 219] on div "✕" at bounding box center [558, 214] width 13 height 13
click at [373, 83] on div "Delivery" at bounding box center [346, 83] width 74 height 28
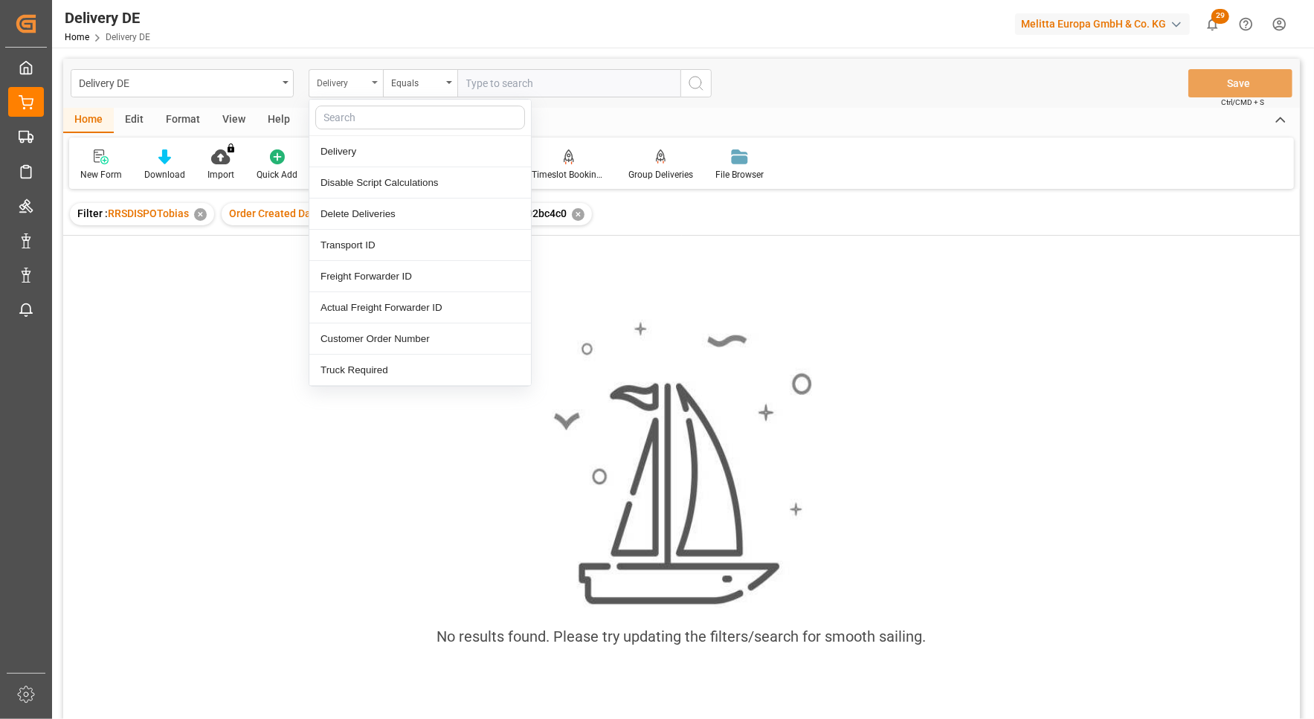
type input "t"
click at [371, 212] on div "Transport ID" at bounding box center [420, 214] width 222 height 31
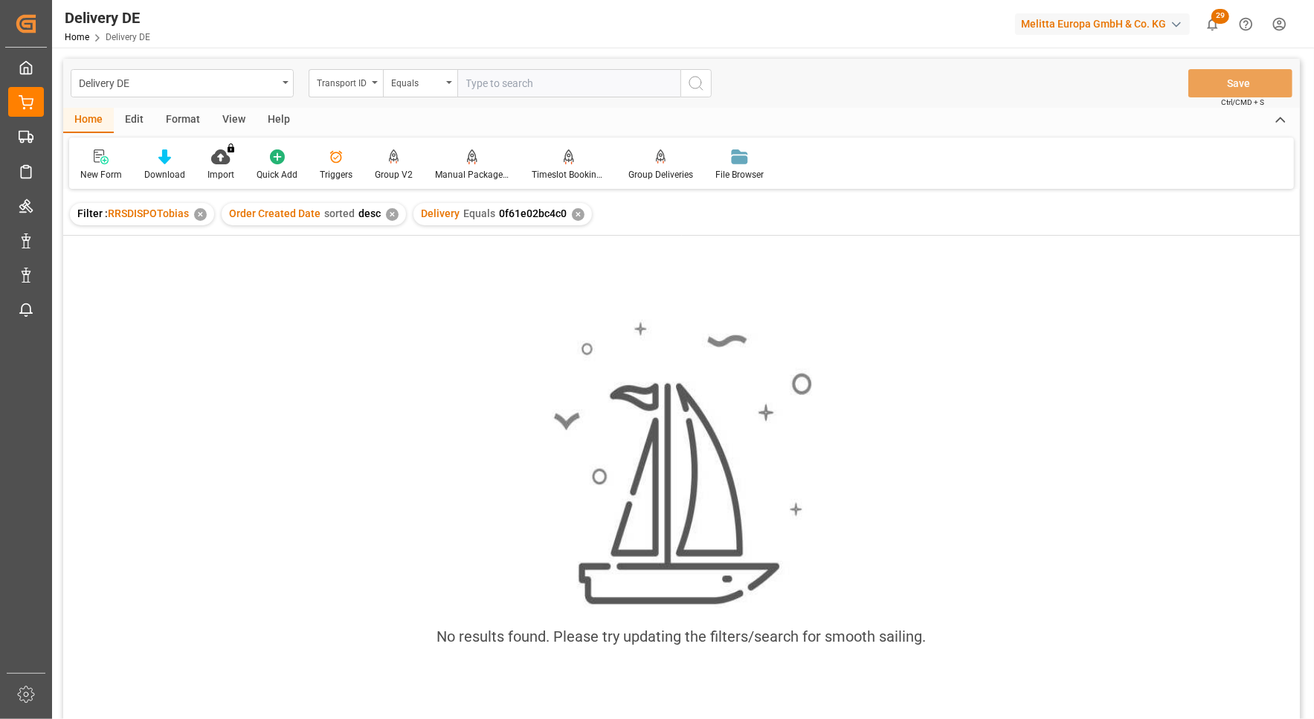
click at [481, 84] on input "text" at bounding box center [568, 83] width 223 height 28
paste input "0f61e02bc4c0"
type input "0f61e02bc4c0"
click at [692, 76] on icon "search button" at bounding box center [696, 83] width 18 height 18
click at [574, 211] on div "✕" at bounding box center [578, 214] width 13 height 13
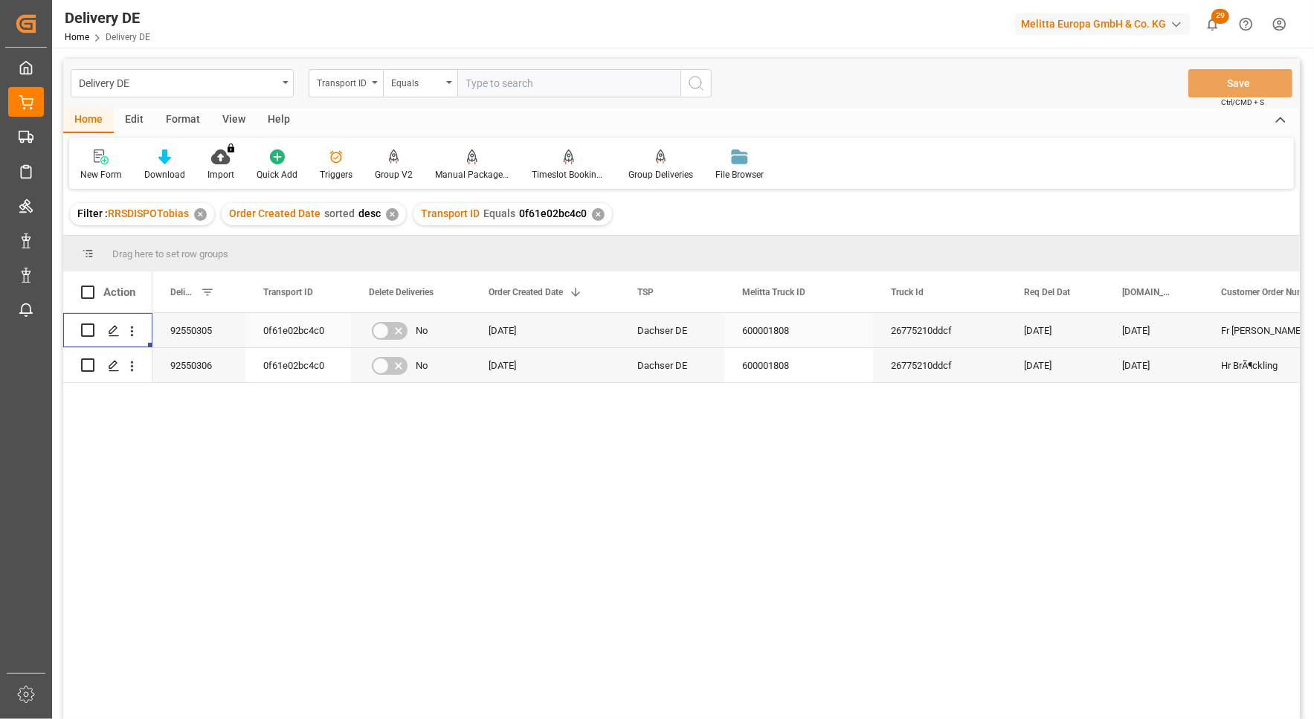
click at [140, 333] on div "Press SPACE to select this row." at bounding box center [132, 331] width 38 height 28
click at [135, 333] on icon "open menu" at bounding box center [132, 332] width 16 height 16
click at [174, 359] on span "Open in new tab" at bounding box center [229, 363] width 135 height 16
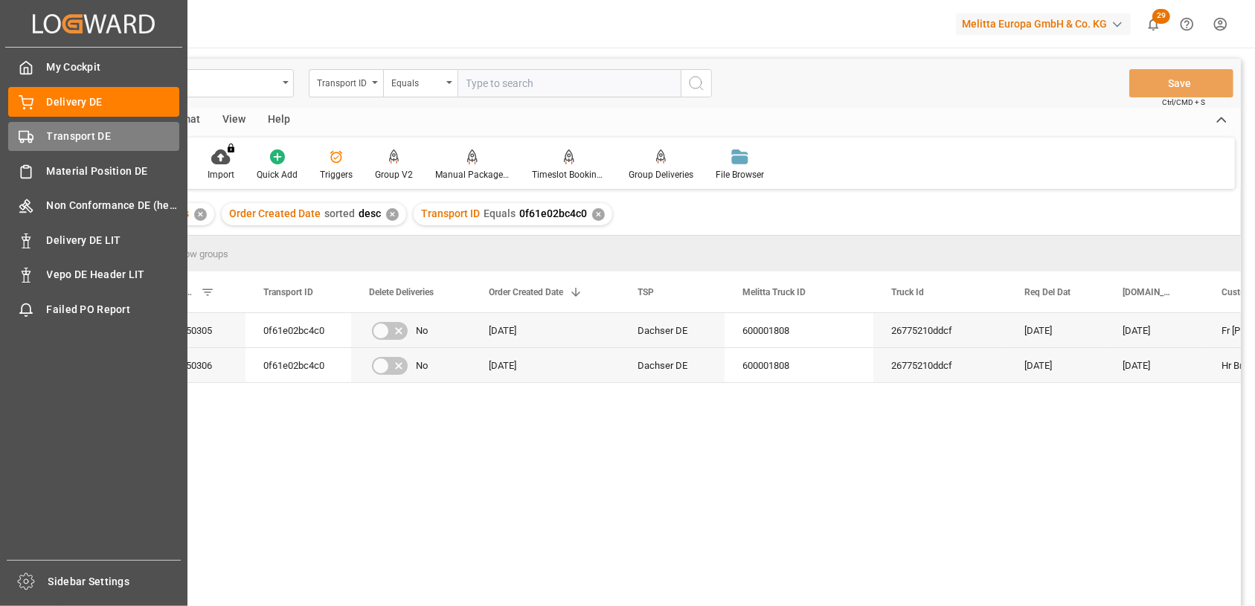
click at [86, 141] on span "Transport DE" at bounding box center [113, 137] width 133 height 16
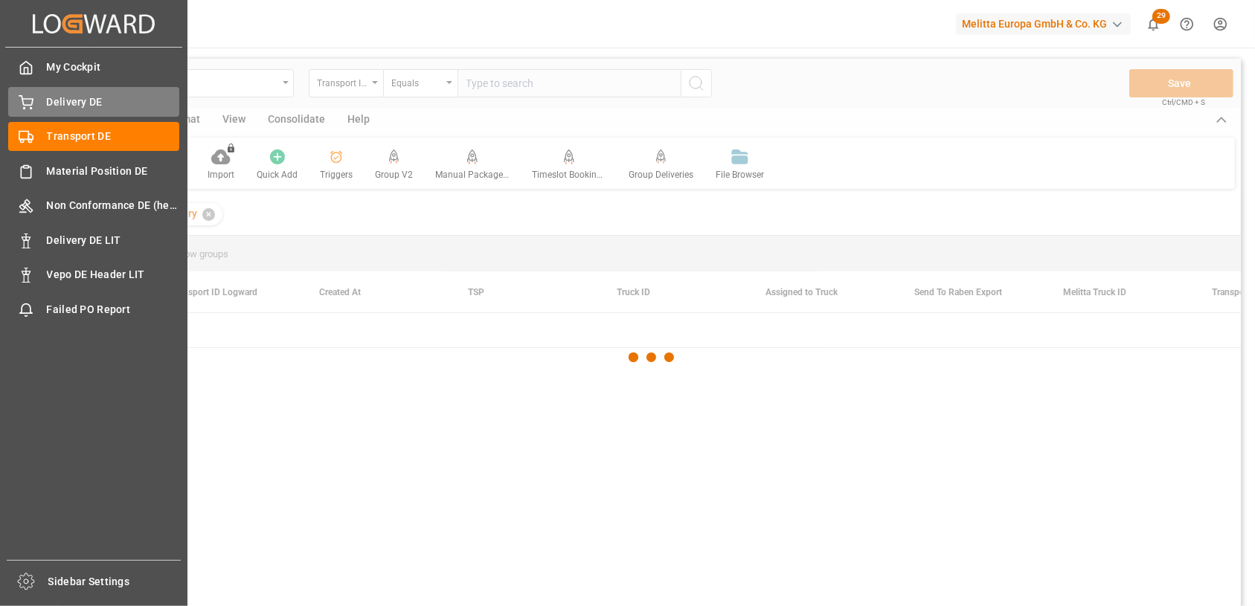
click at [93, 94] on span "Delivery DE" at bounding box center [113, 102] width 133 height 16
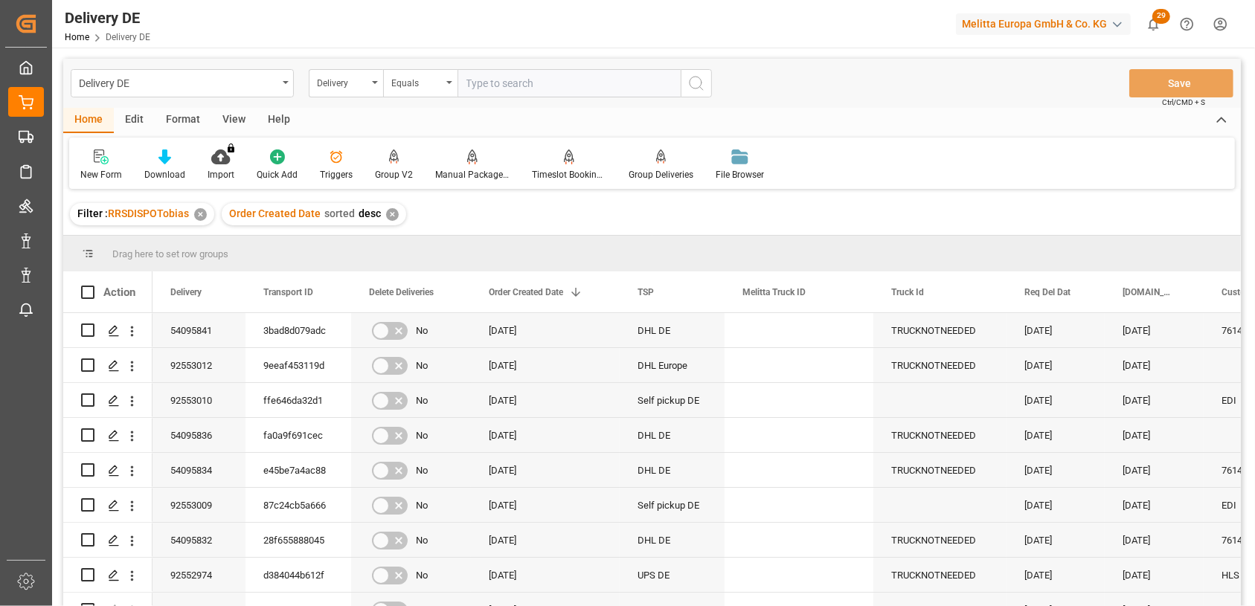
click at [543, 84] on input "text" at bounding box center [568, 83] width 223 height 28
paste input "188827082501"
type input "188827082501"
drag, startPoint x: 549, startPoint y: 75, endPoint x: 384, endPoint y: 78, distance: 165.2
click at [384, 78] on div "Delivery Equals 188827082501" at bounding box center [510, 83] width 403 height 28
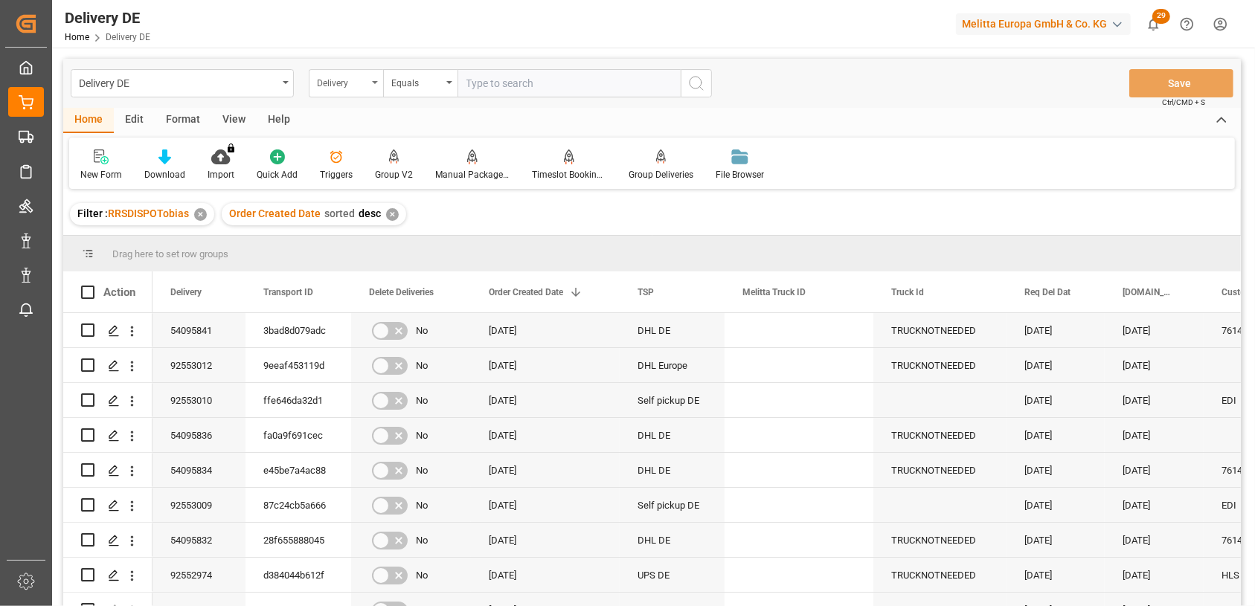
click at [364, 86] on div "Delivery" at bounding box center [342, 81] width 51 height 17
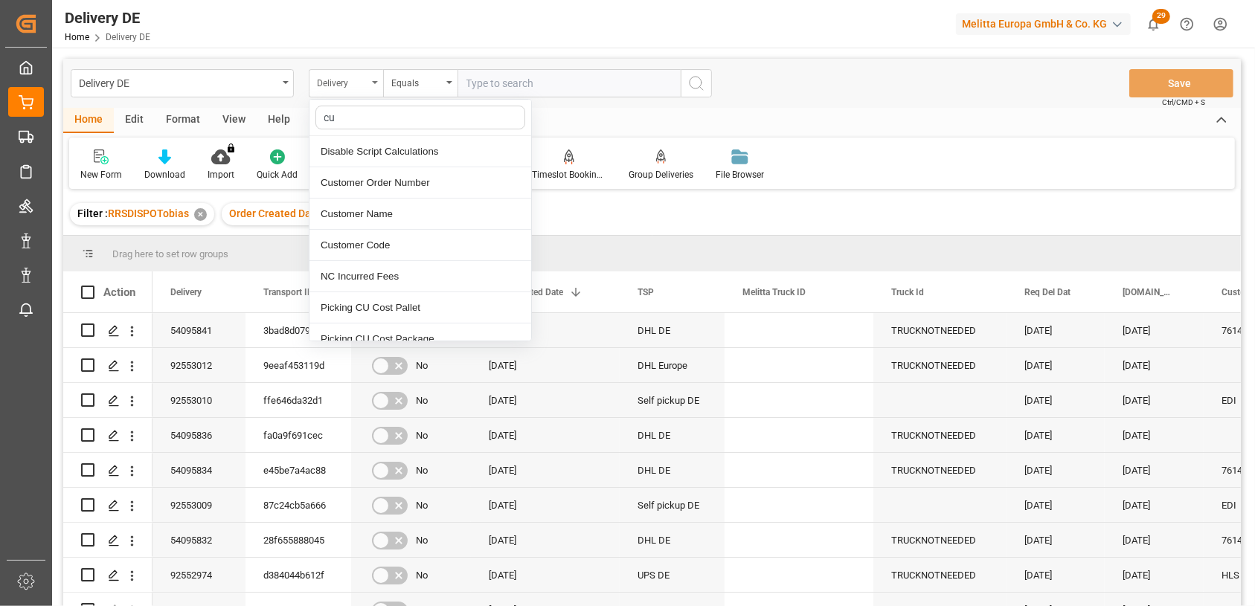
type input "cus"
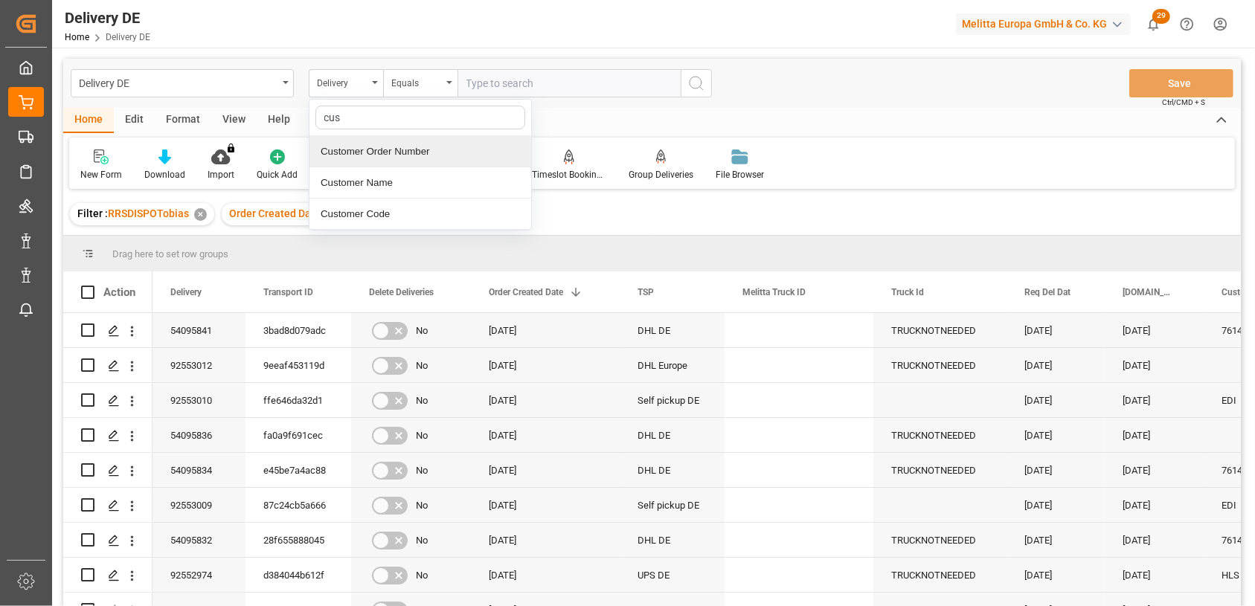
click at [411, 149] on div "Customer Order Number" at bounding box center [420, 151] width 222 height 31
click at [495, 74] on input "text" at bounding box center [568, 83] width 223 height 28
paste input "188827082501"
type input "188827082501"
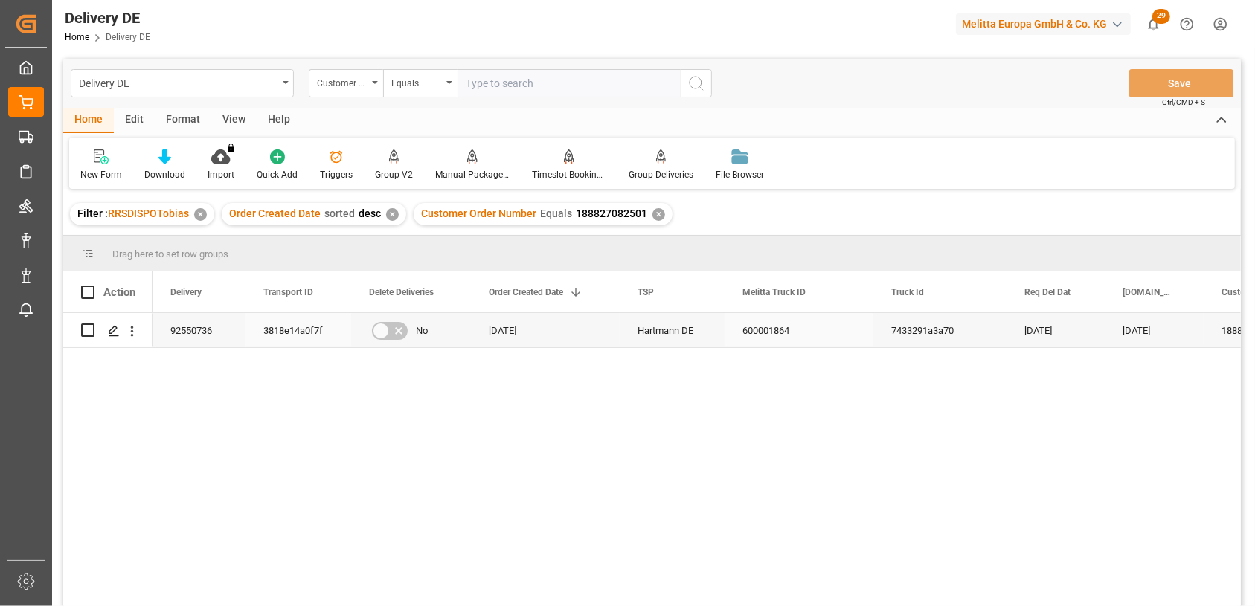
click at [185, 334] on div "92550736" at bounding box center [198, 330] width 93 height 34
click at [304, 330] on div "3818e14a0f7f" at bounding box center [298, 330] width 106 height 34
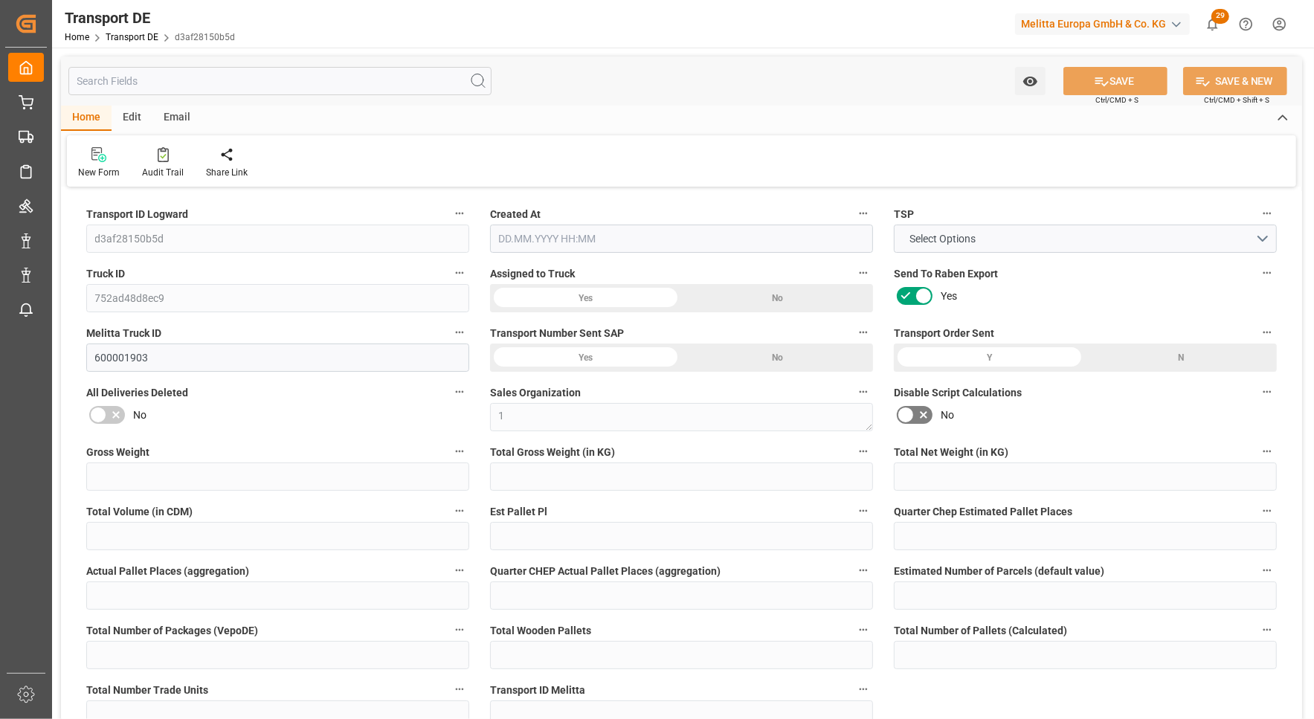
type input "2093"
type input "1805.528"
type input "1455.296"
type input "9673.9"
type input "6"
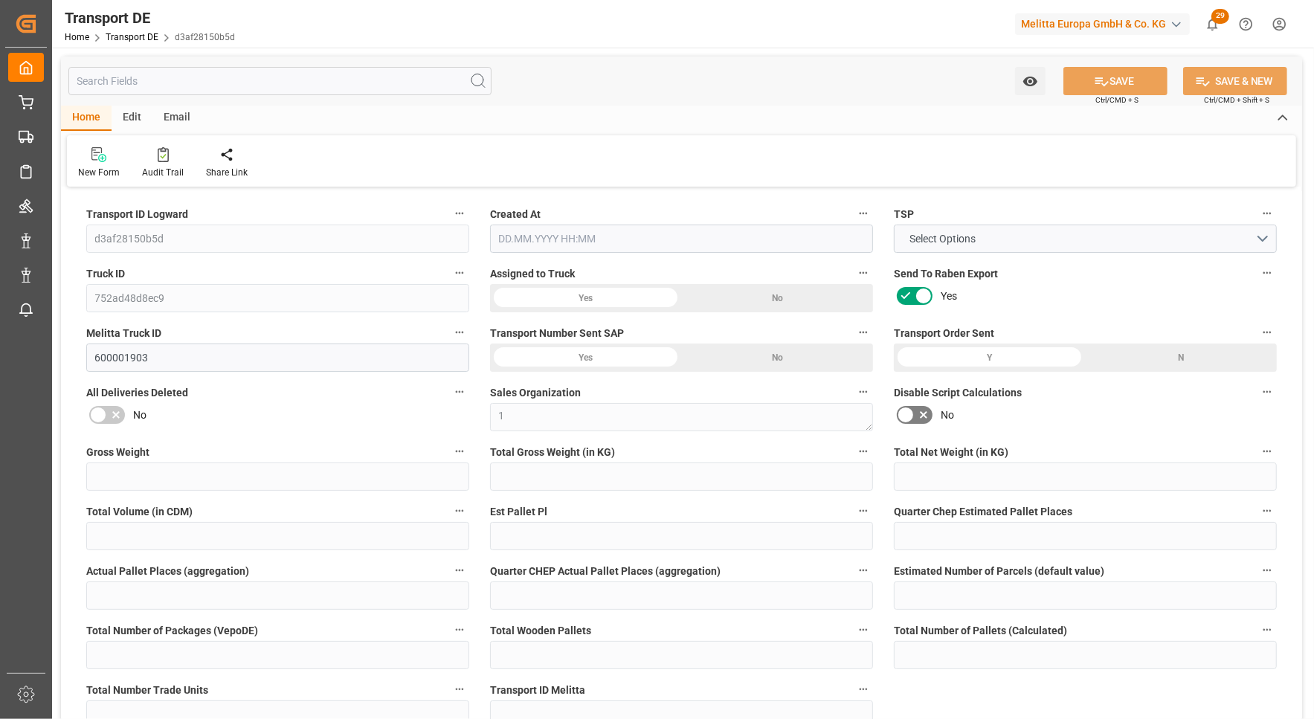
type input "0"
type input "5.25"
type input "0"
type input "1"
type input "11"
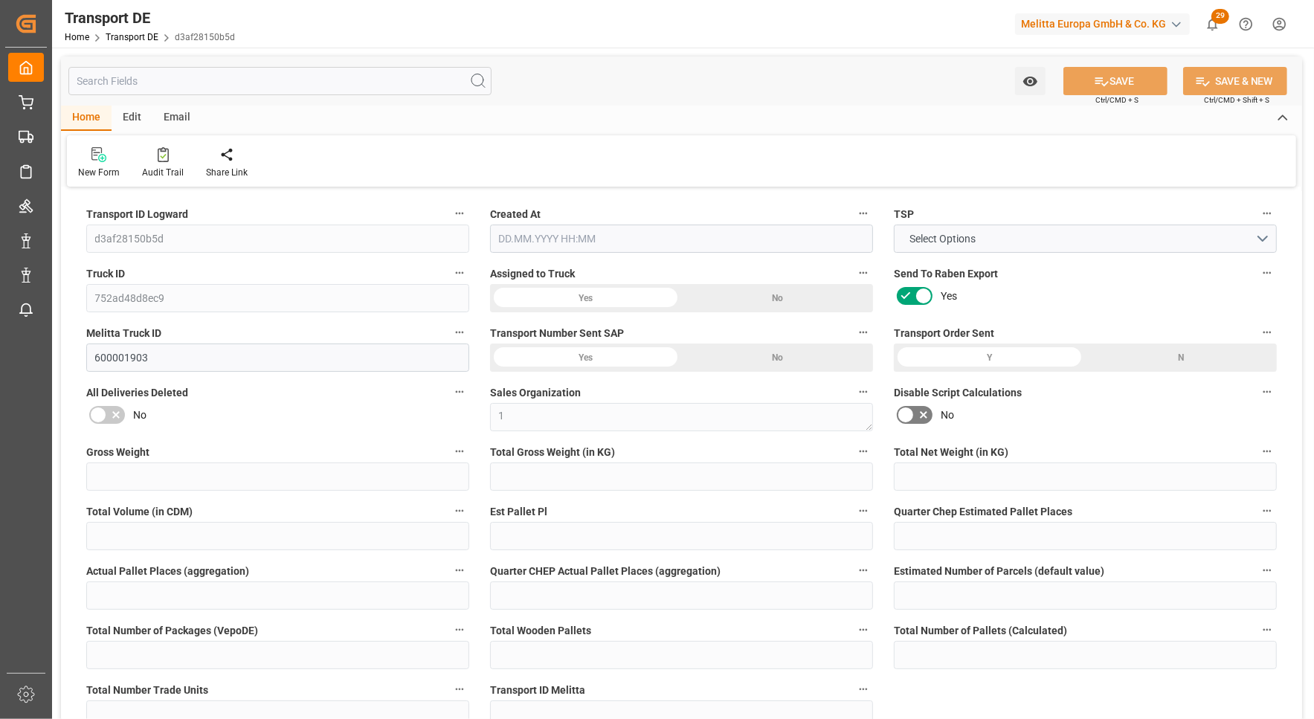
type input "11"
type input "9"
type input "400"
type input "0"
type input "247.76"
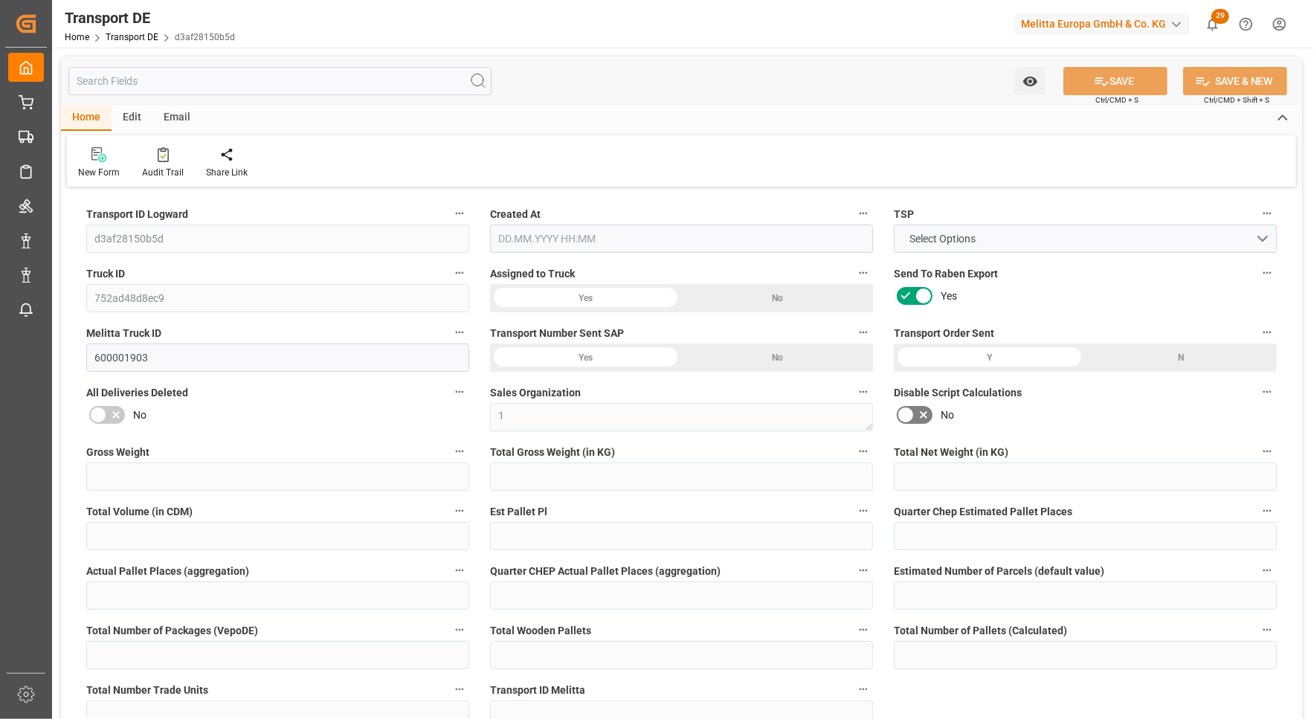
type input "52.194"
type input "247.76"
type input "245.4311"
type input "53"
type input "11"
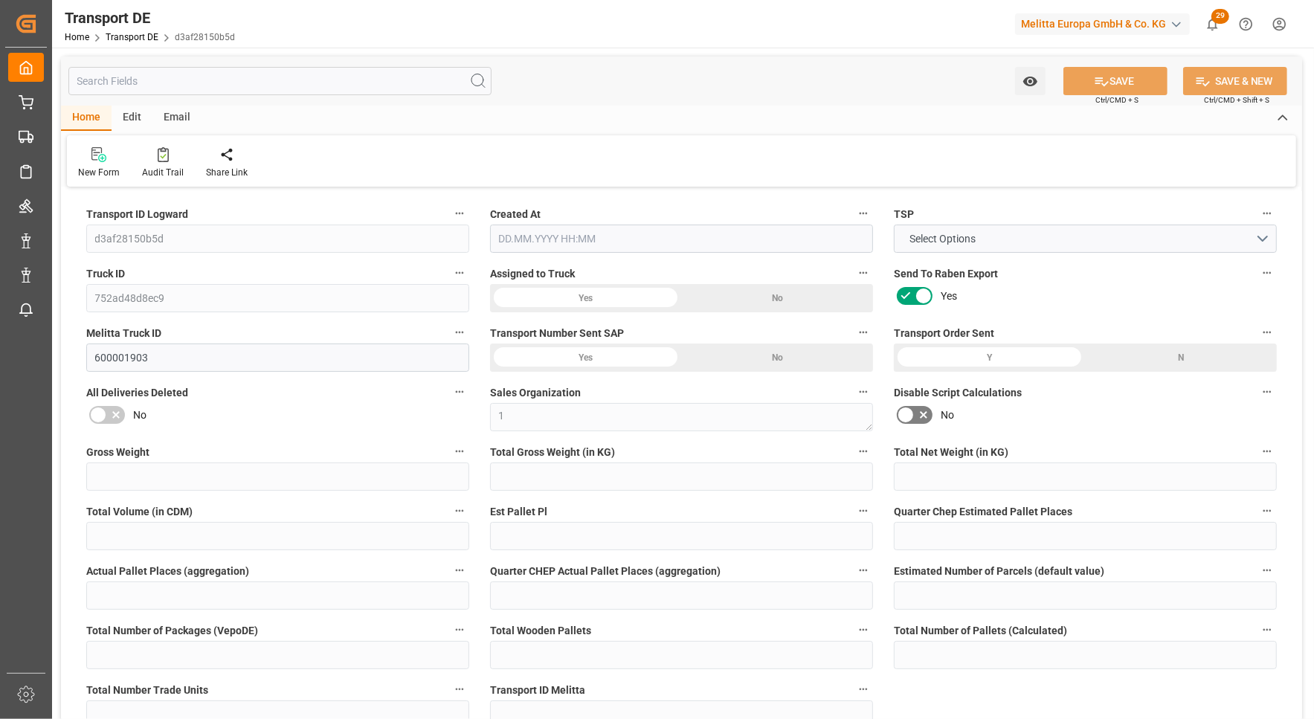
type input "0"
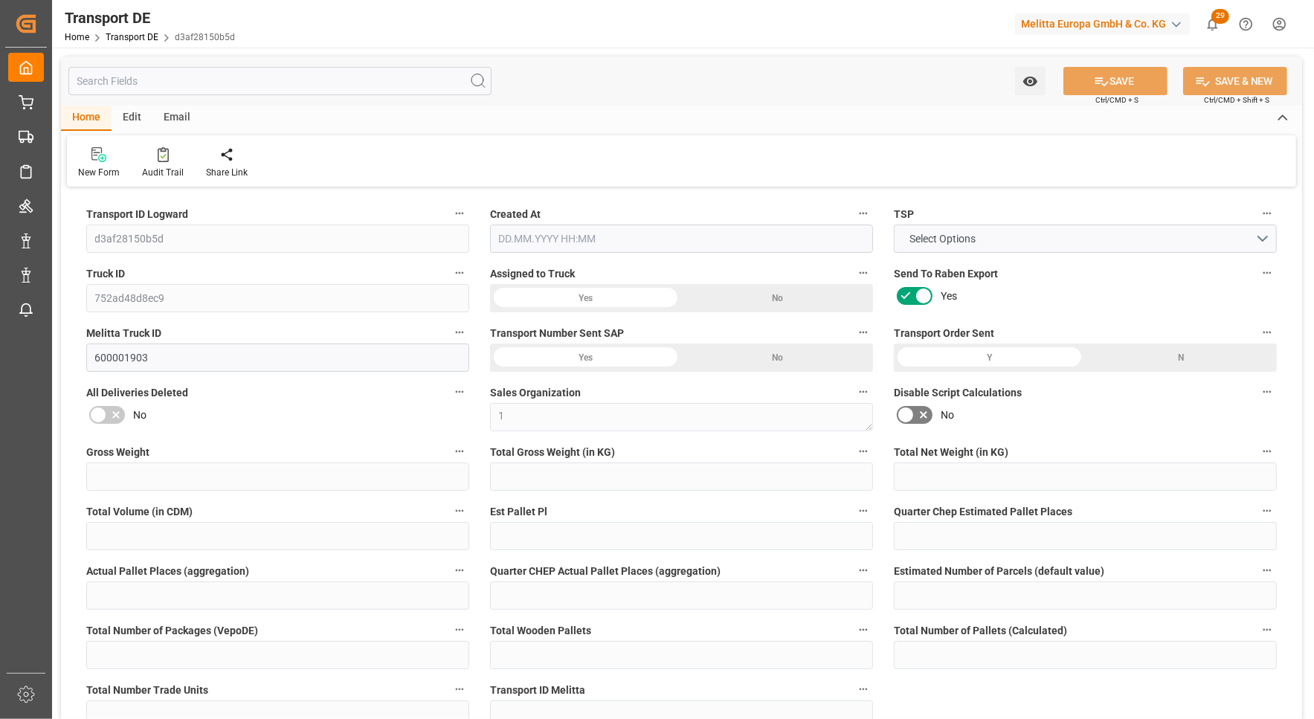
type input "0"
type input "-2.3289"
type input "0"
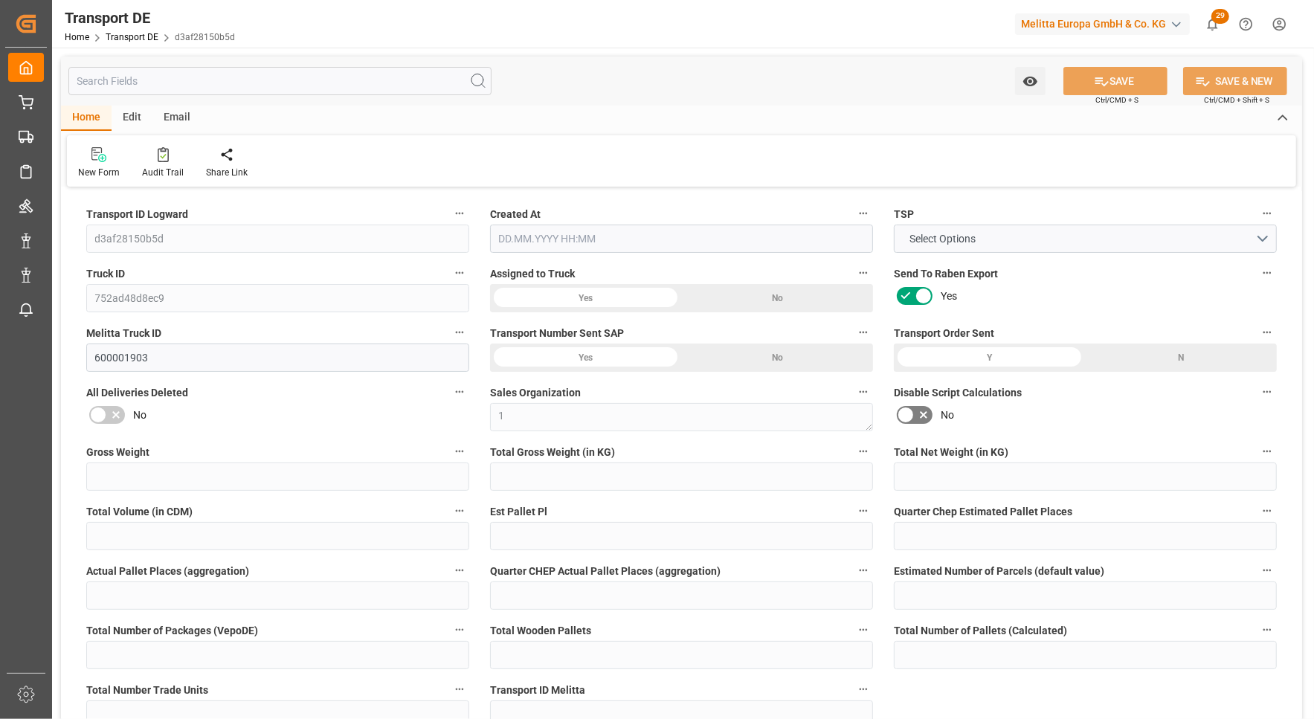
type input "0"
type input "1805.528"
type input "4710.8598"
type input "21"
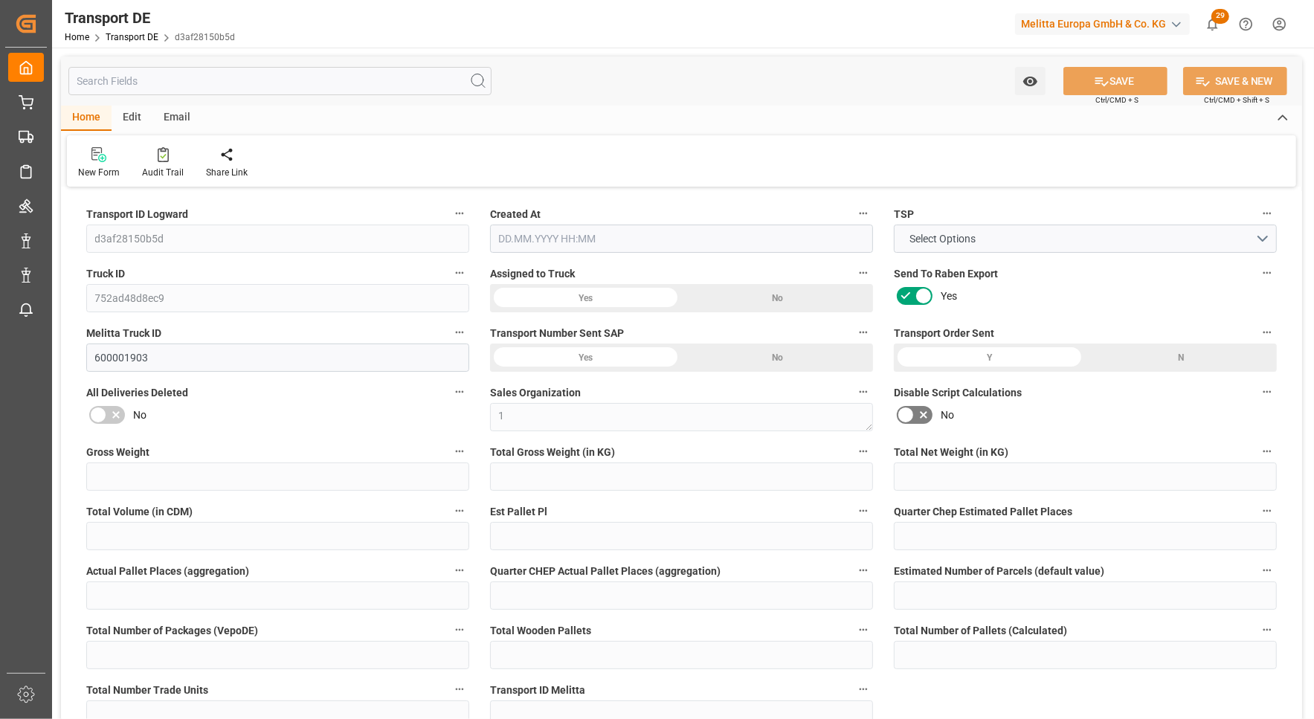
type input "35"
type input "0"
type input "2"
type input "9"
type input "0"
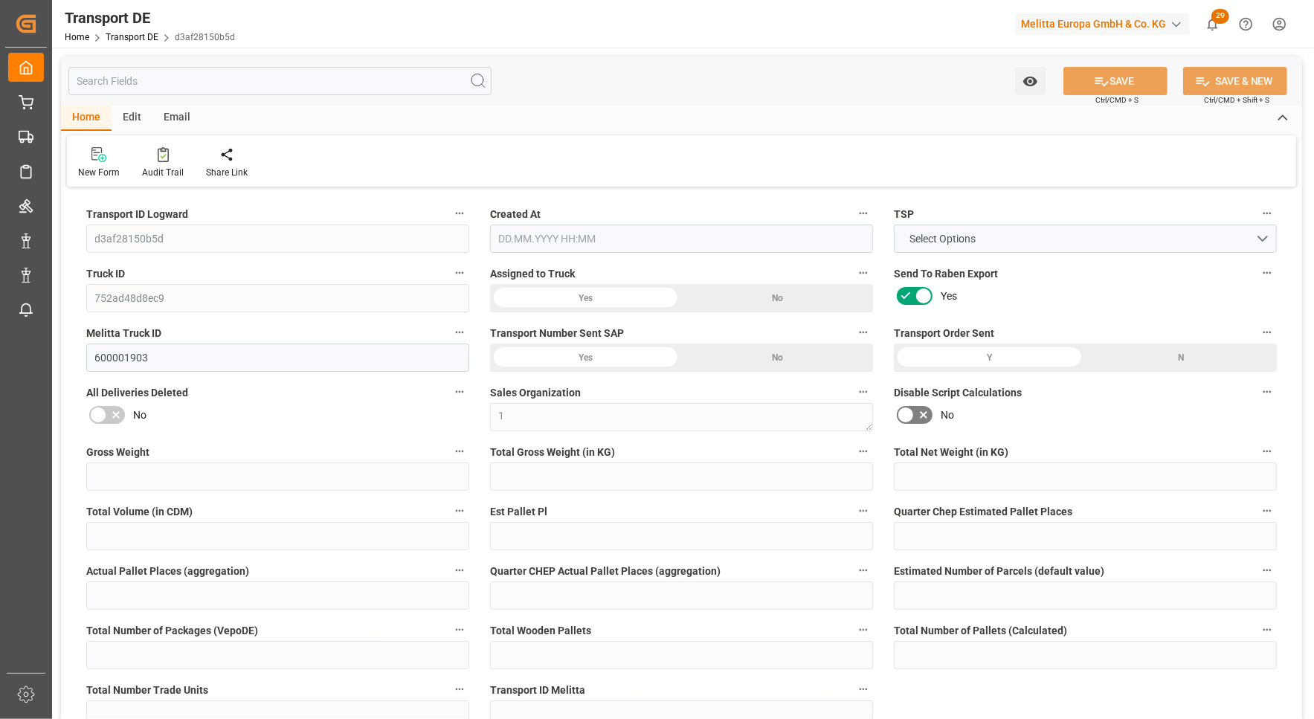
type input "0"
type input "2"
type input "0"
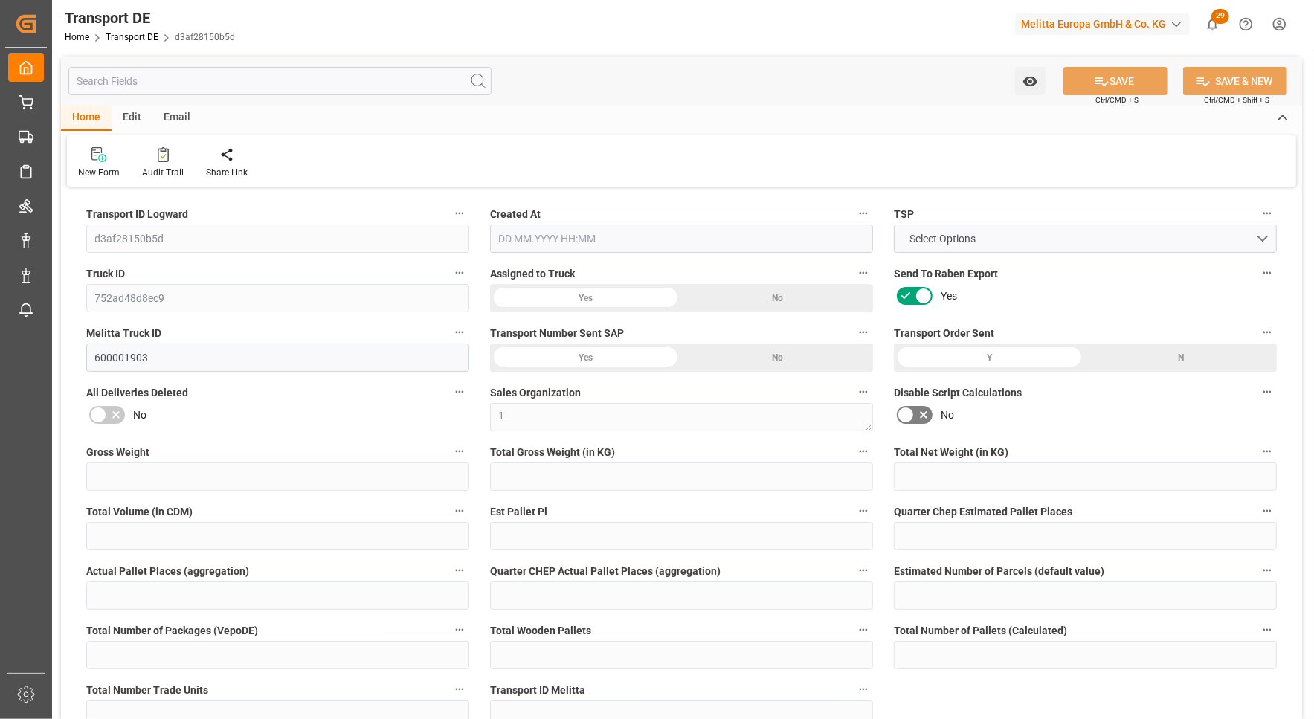
type input "1145"
type input "297.6251"
type input "245.4311"
type input "20.08.2025 21:01"
type input "25.08.2025"
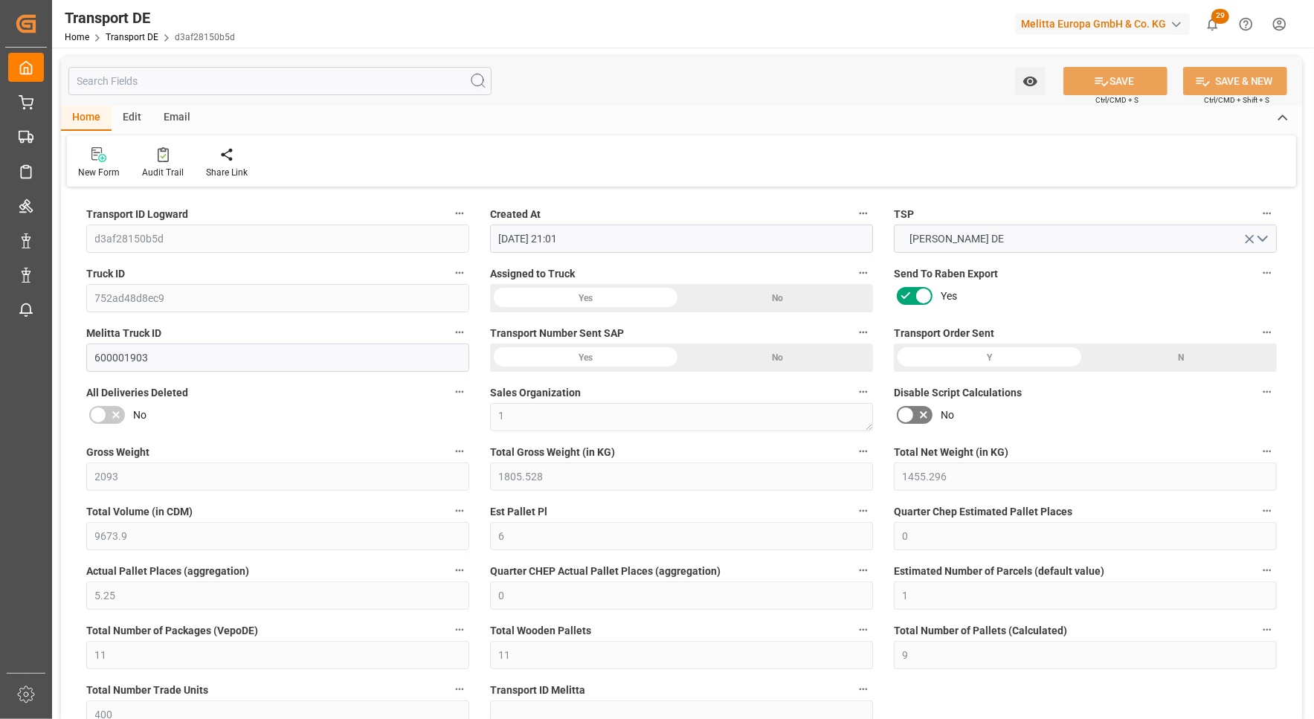
type input "25.08.2025"
type input "[DATE]"
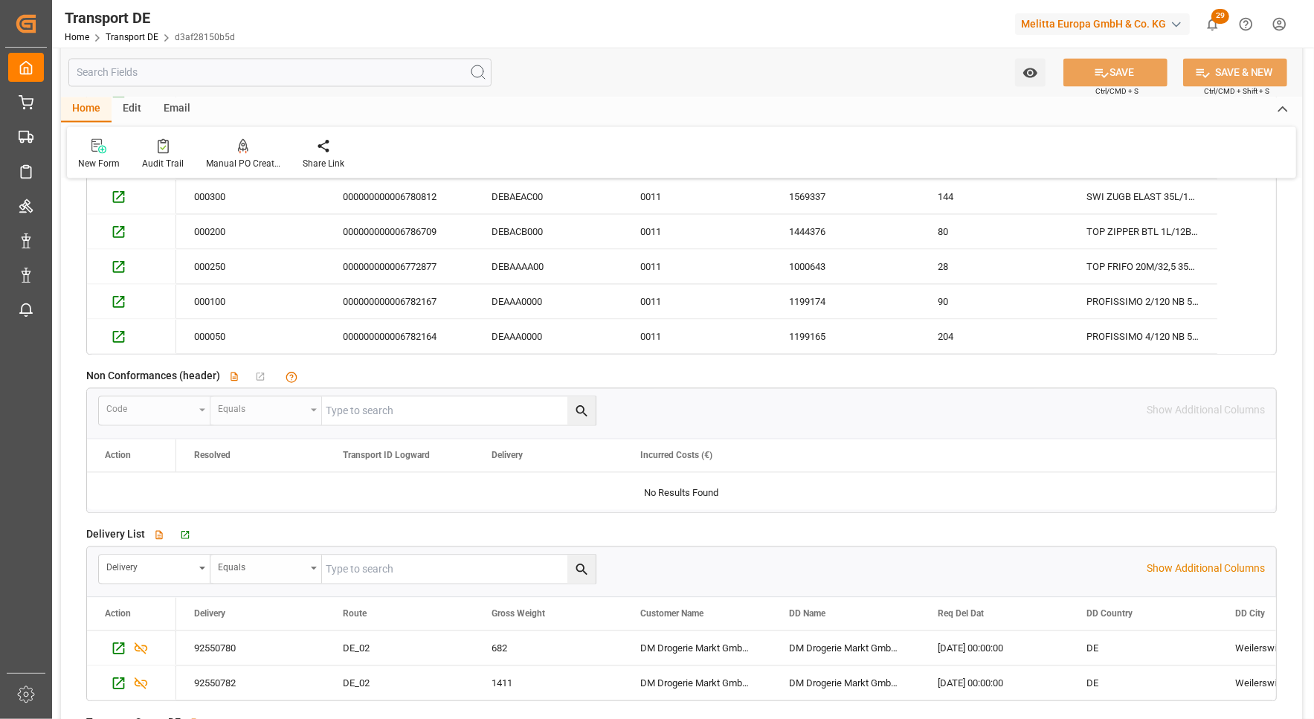
scroll to position [2705, 0]
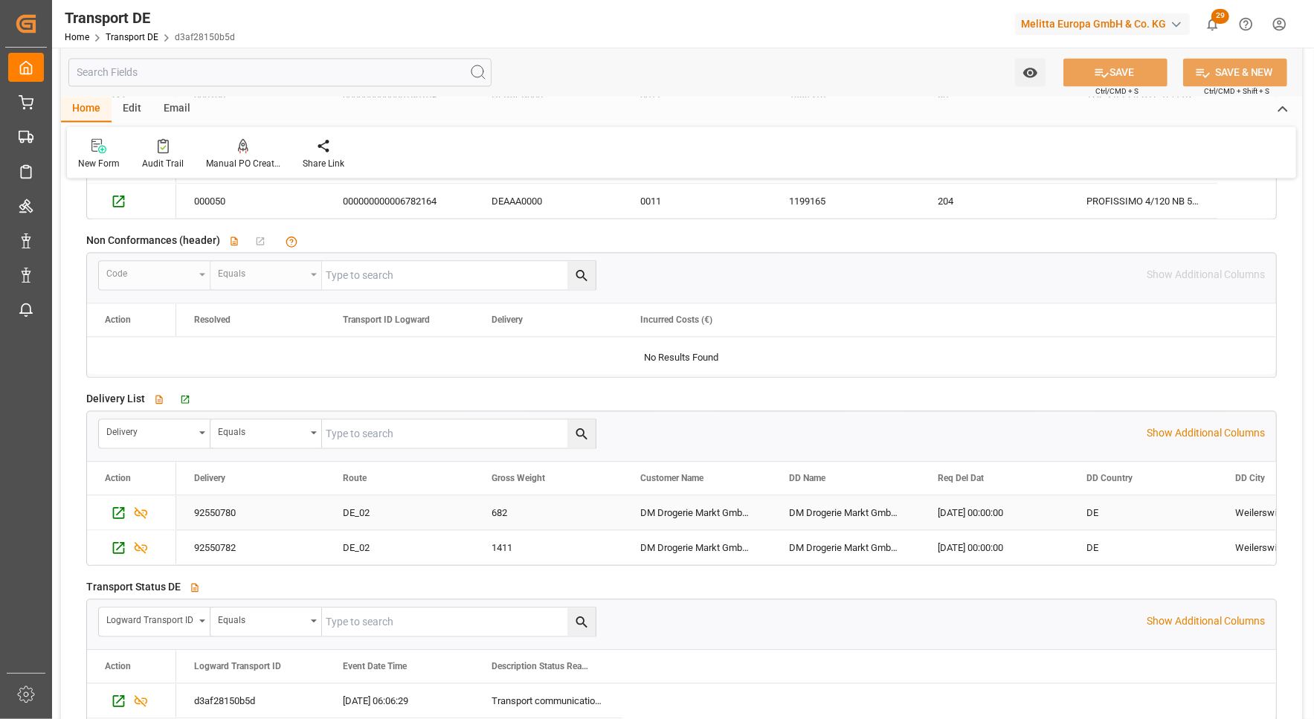
click at [223, 504] on div "92550780" at bounding box center [250, 512] width 149 height 34
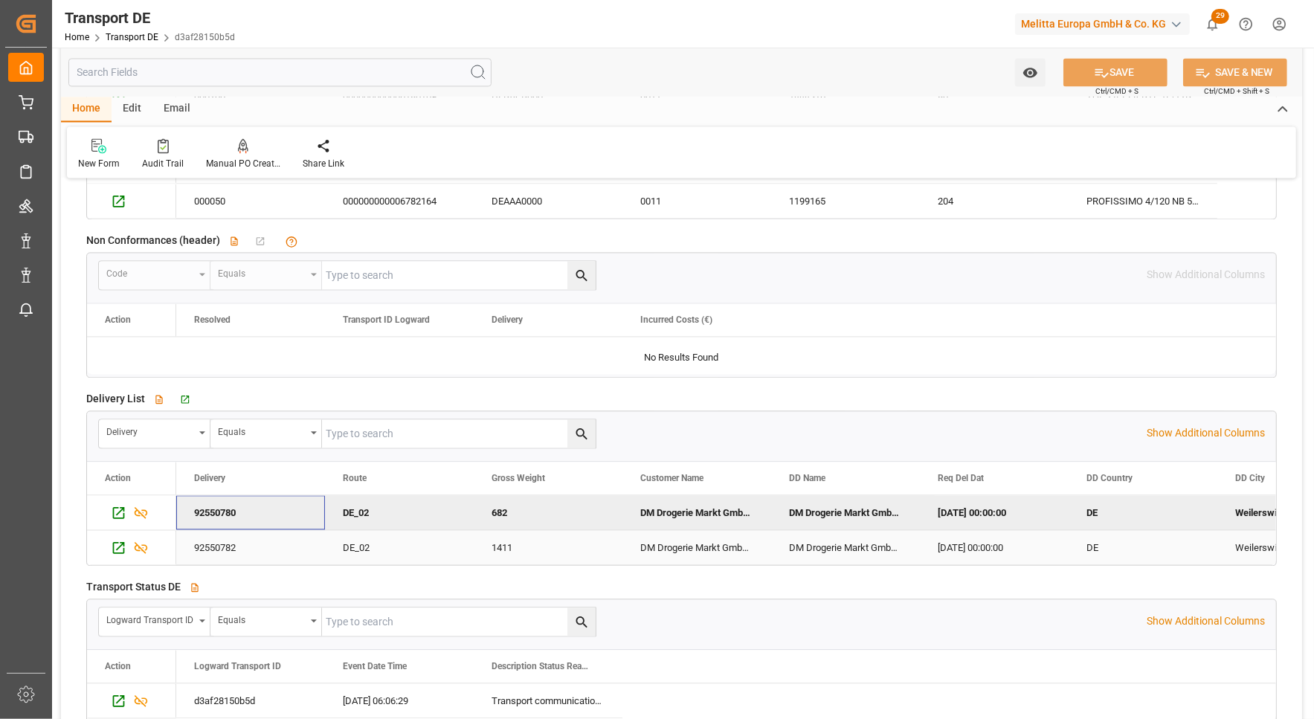
click at [222, 538] on div "92550782" at bounding box center [250, 547] width 149 height 34
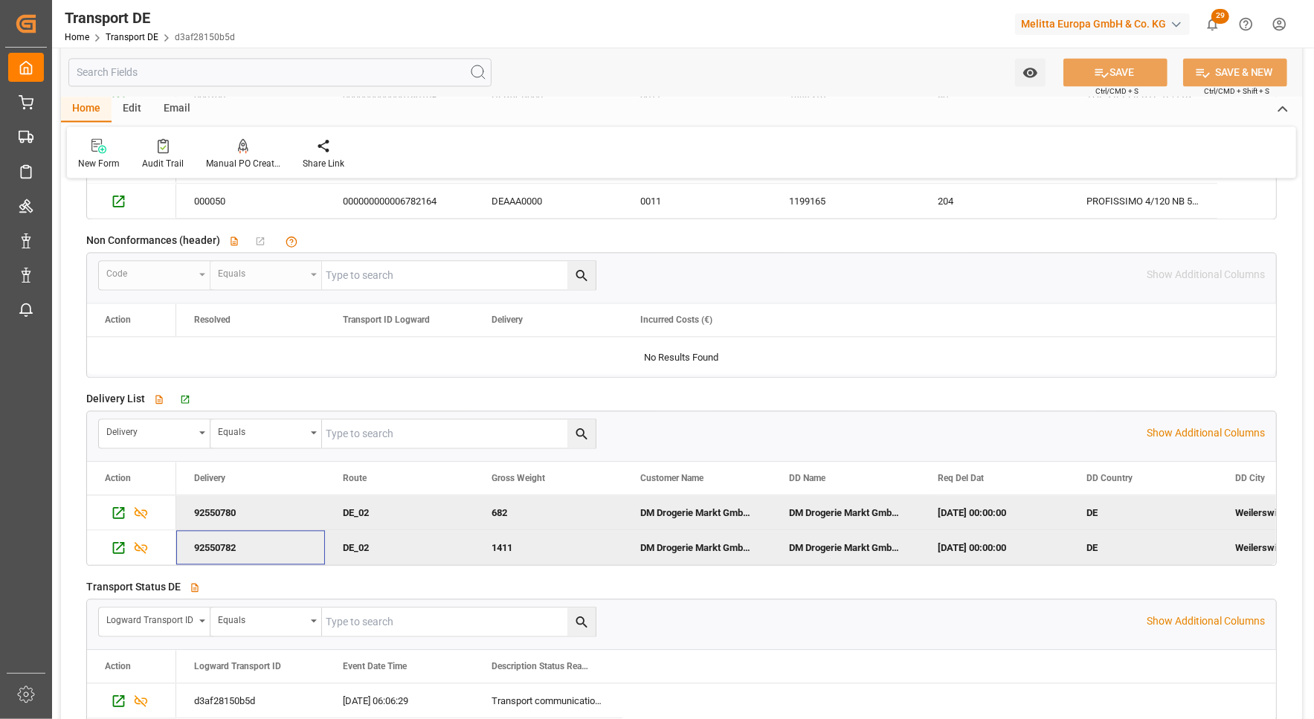
click at [247, 509] on div "92550780" at bounding box center [250, 512] width 149 height 34
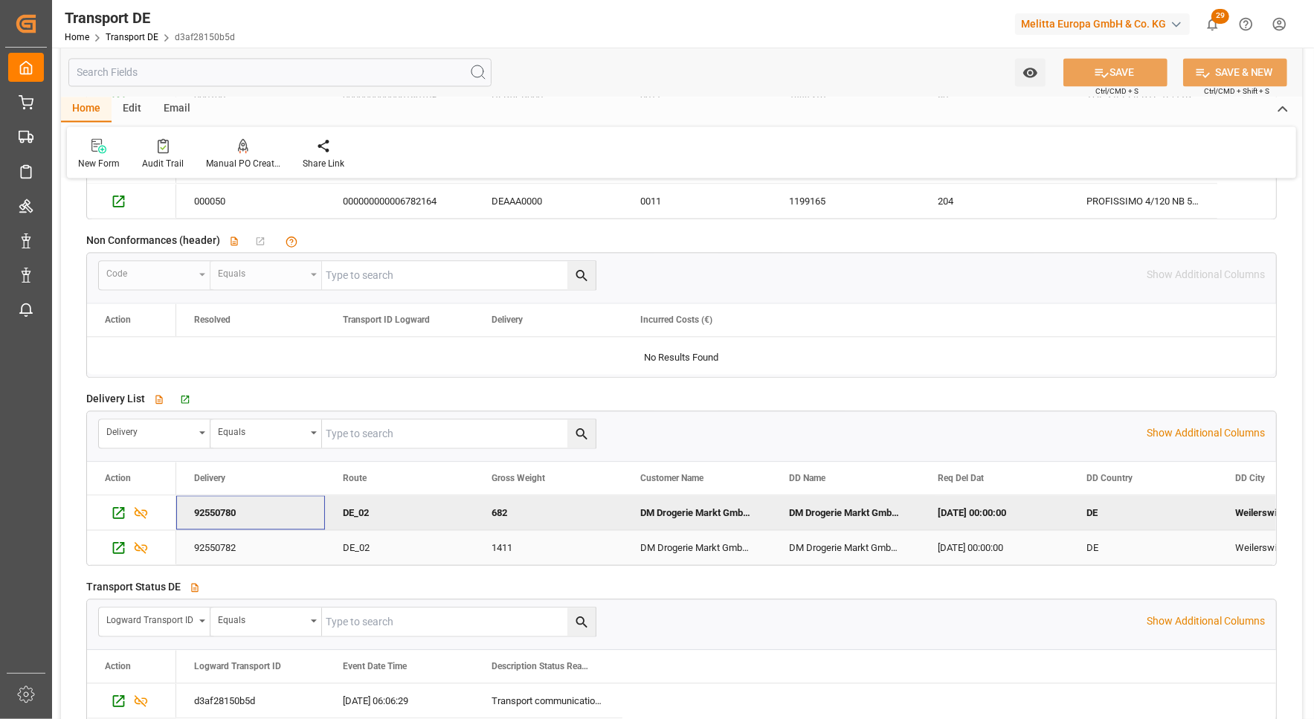
click at [231, 540] on div "92550782" at bounding box center [250, 547] width 149 height 34
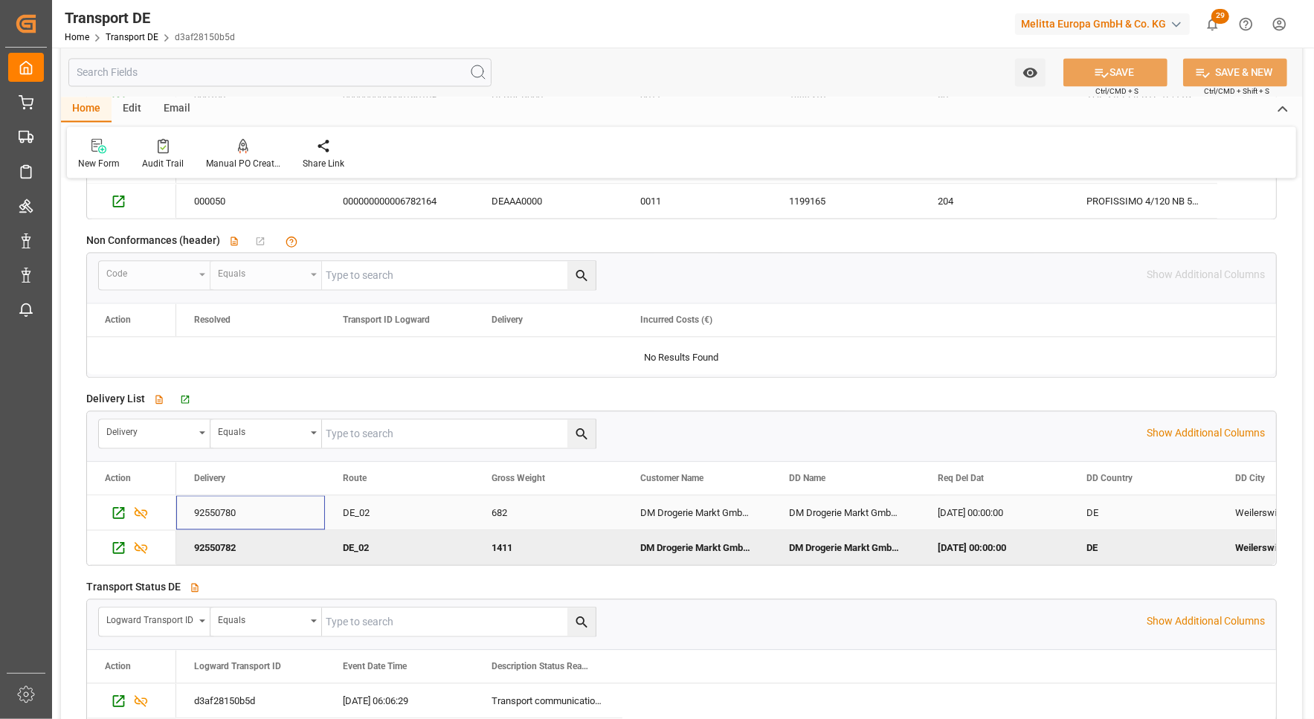
click at [225, 524] on div "92550780" at bounding box center [250, 512] width 149 height 34
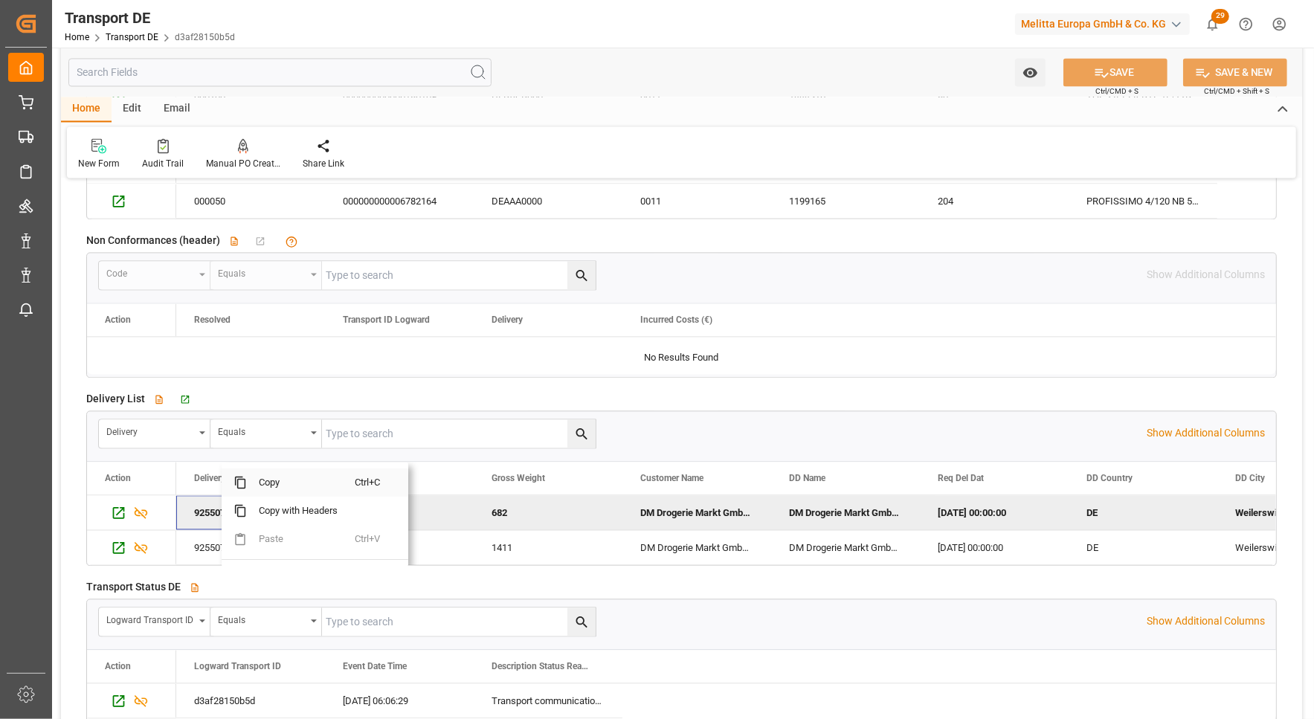
click at [269, 475] on span "Copy" at bounding box center [301, 483] width 108 height 28
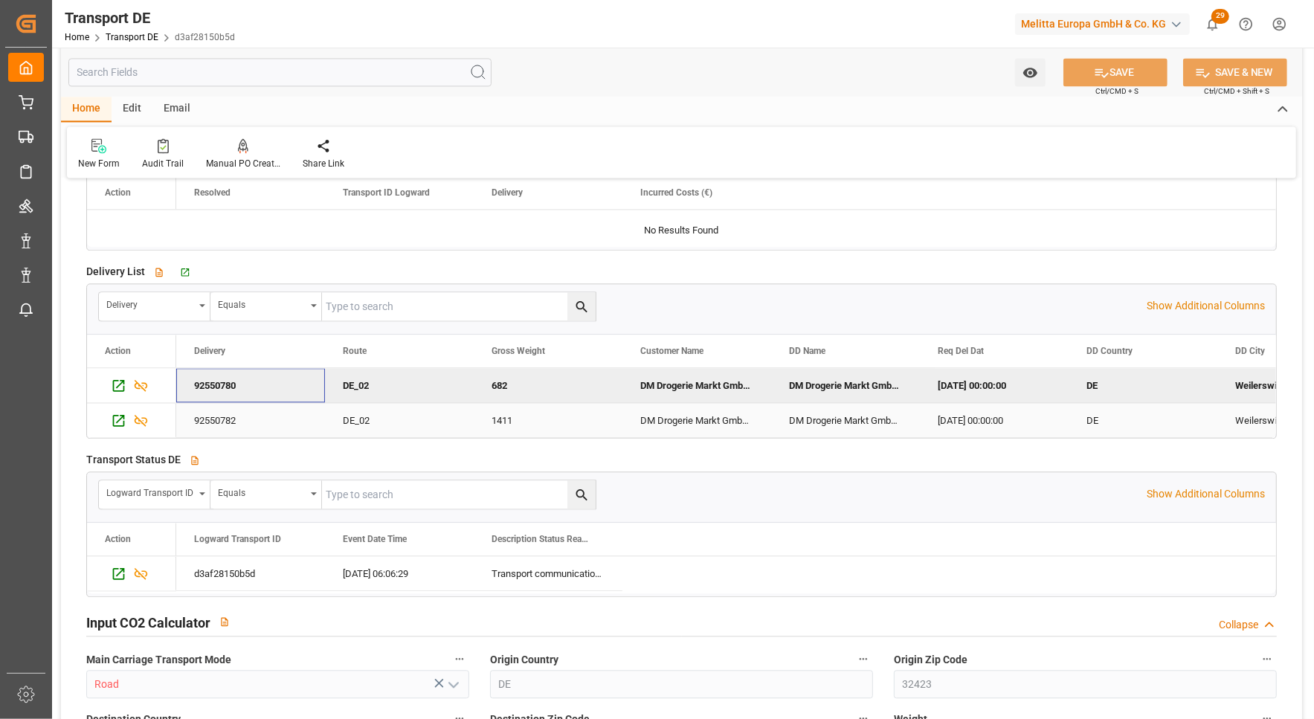
scroll to position [2975, 0]
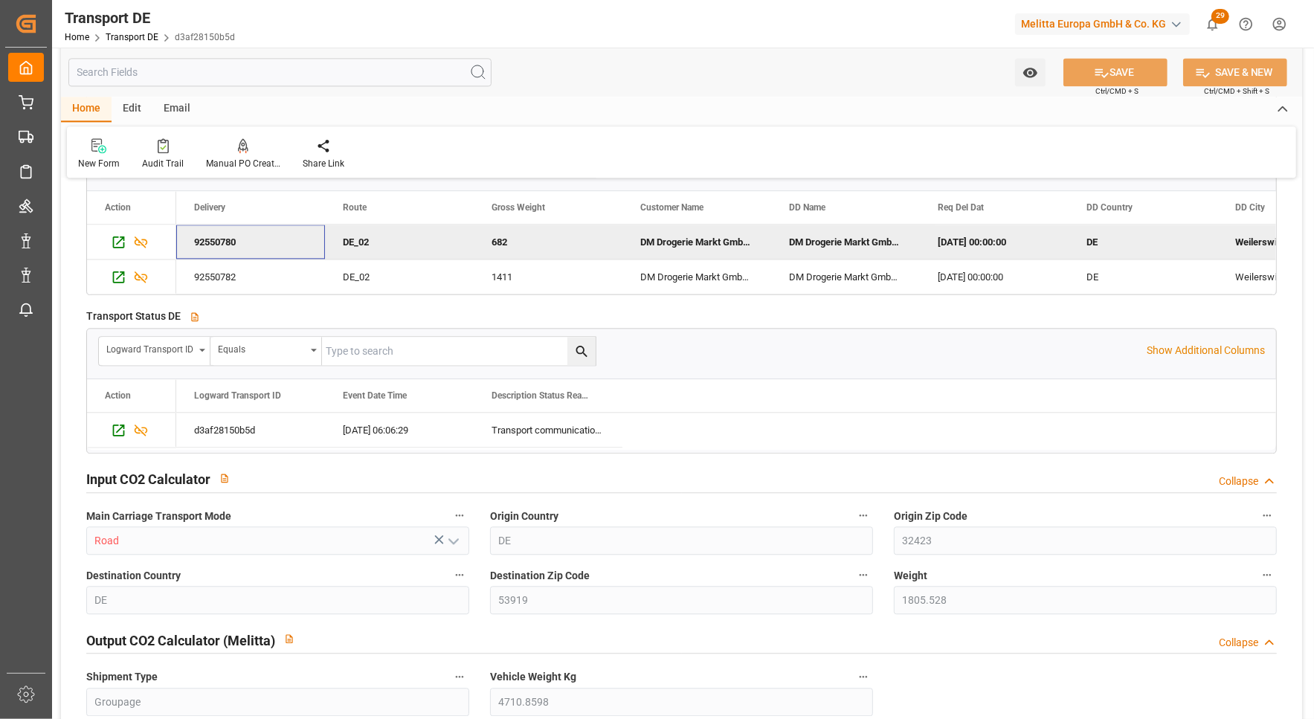
drag, startPoint x: 266, startPoint y: 237, endPoint x: 190, endPoint y: 239, distance: 75.9
click at [190, 239] on div "92550780" at bounding box center [250, 242] width 149 height 34
drag, startPoint x: 238, startPoint y: 240, endPoint x: 187, endPoint y: 242, distance: 50.6
click at [187, 242] on div "92550780" at bounding box center [250, 242] width 149 height 34
click at [119, 240] on icon "Press SPACE to deselect this row." at bounding box center [119, 242] width 16 height 16
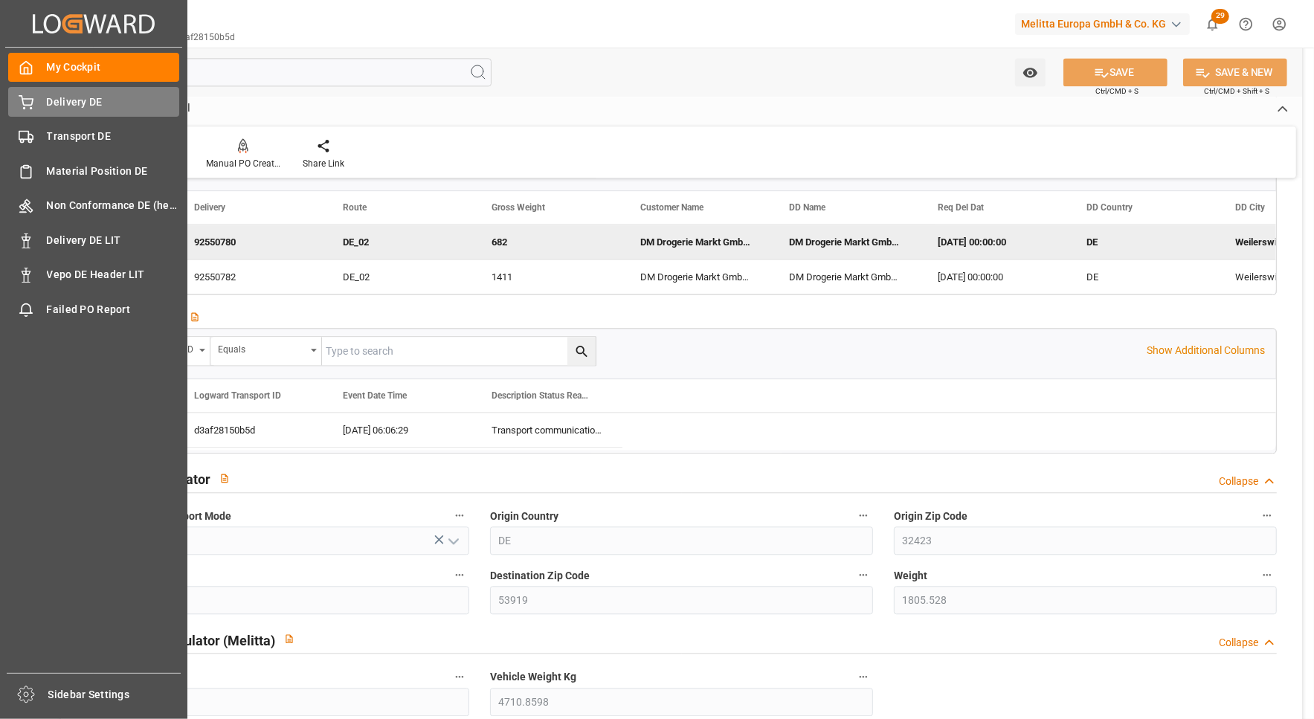
click at [44, 101] on div "Delivery DE Delivery DE" at bounding box center [93, 101] width 171 height 29
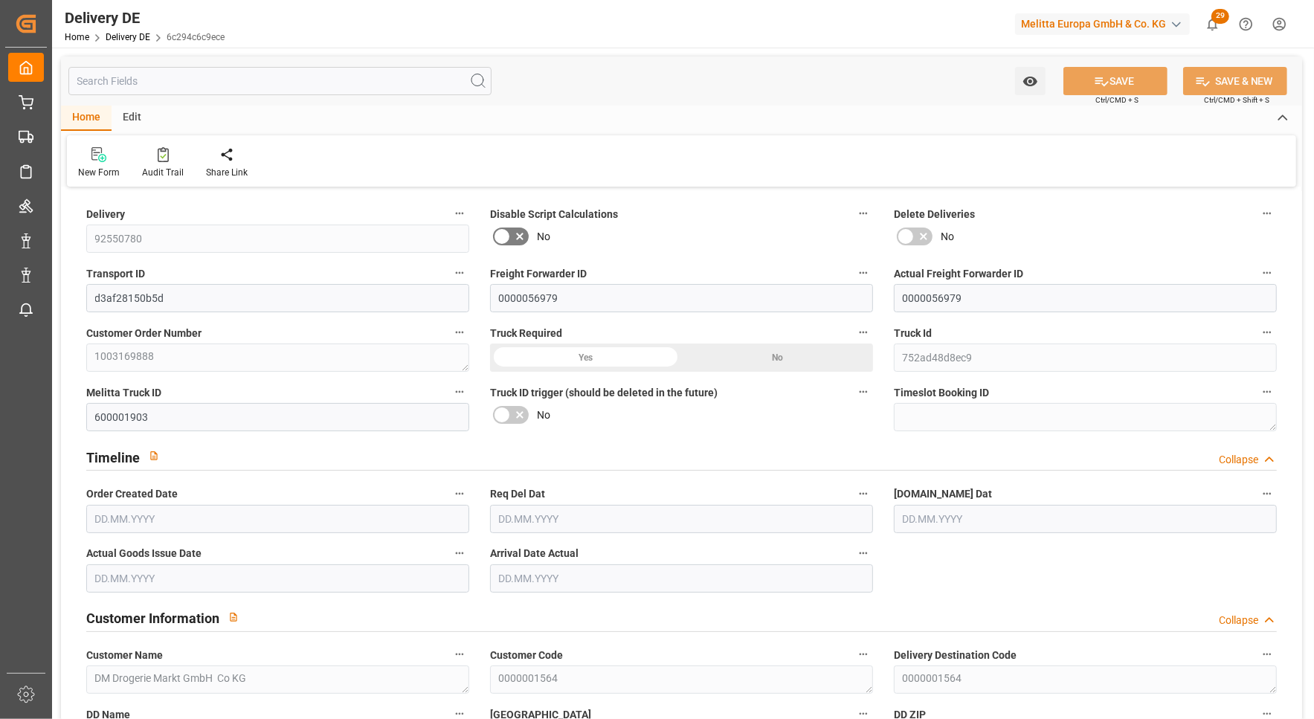
type input "4"
type input "2"
type input "1.75"
type input "485.76"
type input "682"
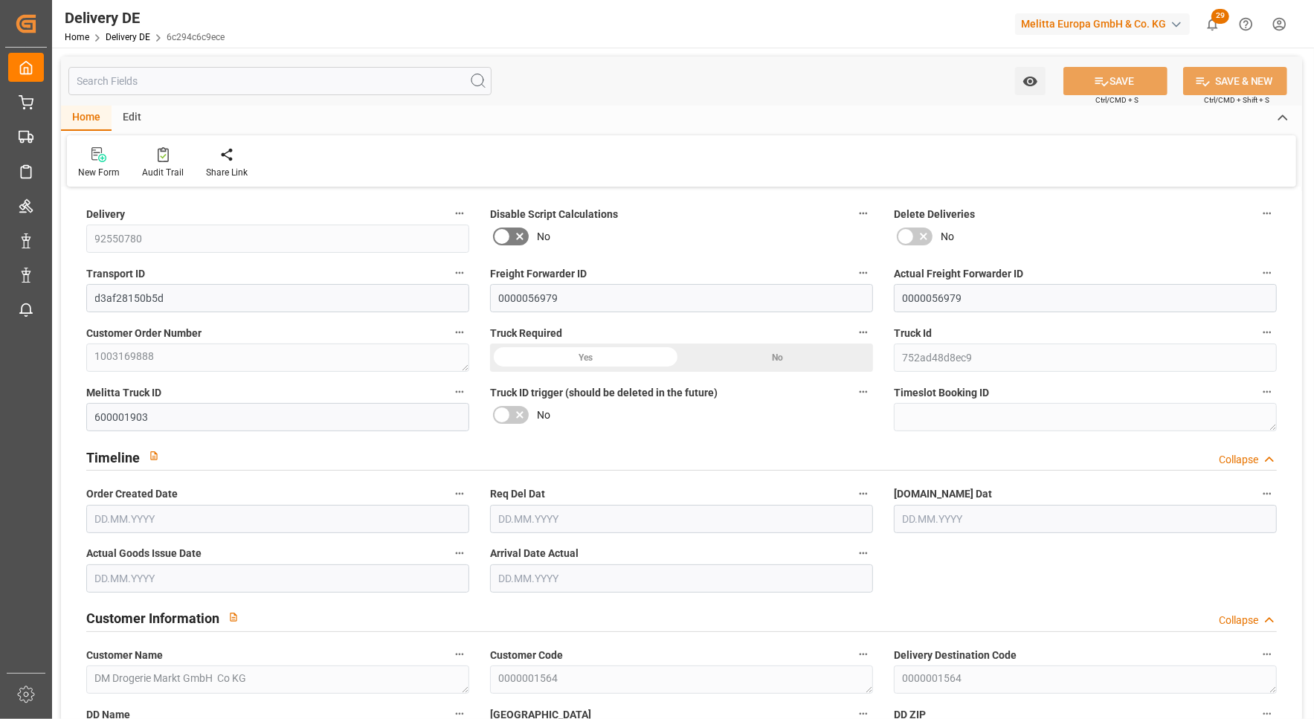
type input "3527.76"
type input "[DATE]"
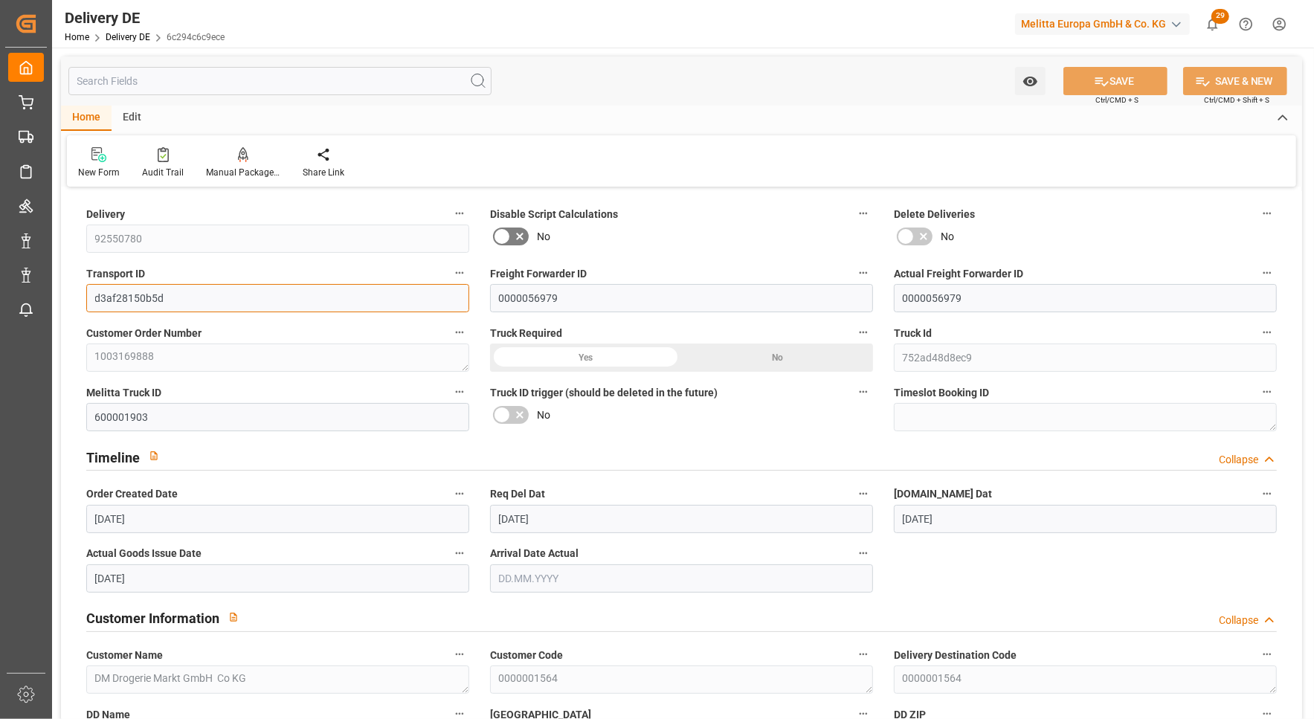
drag, startPoint x: 176, startPoint y: 291, endPoint x: 77, endPoint y: 296, distance: 99.8
click at [77, 296] on div "Transport ID d3af28150b5d" at bounding box center [278, 288] width 404 height 60
type input "1"
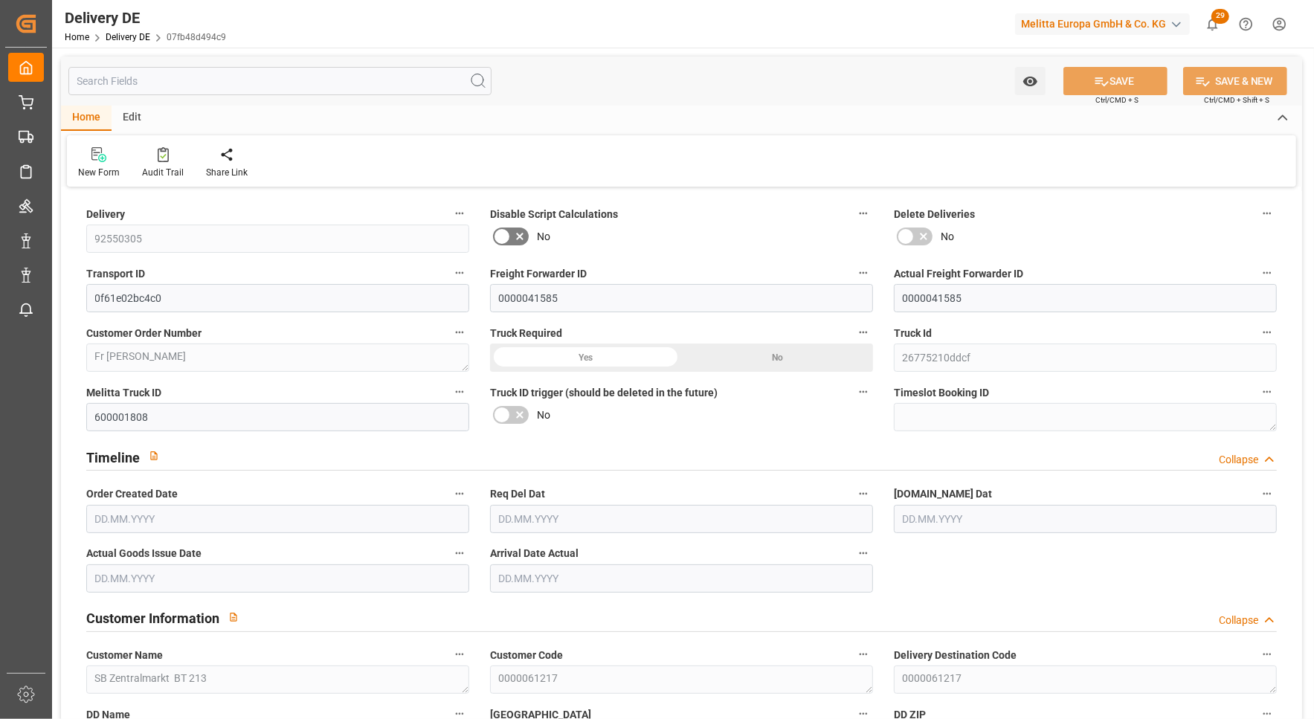
type input "59.665"
type input "96"
type input "445.252"
type input "[DATE]"
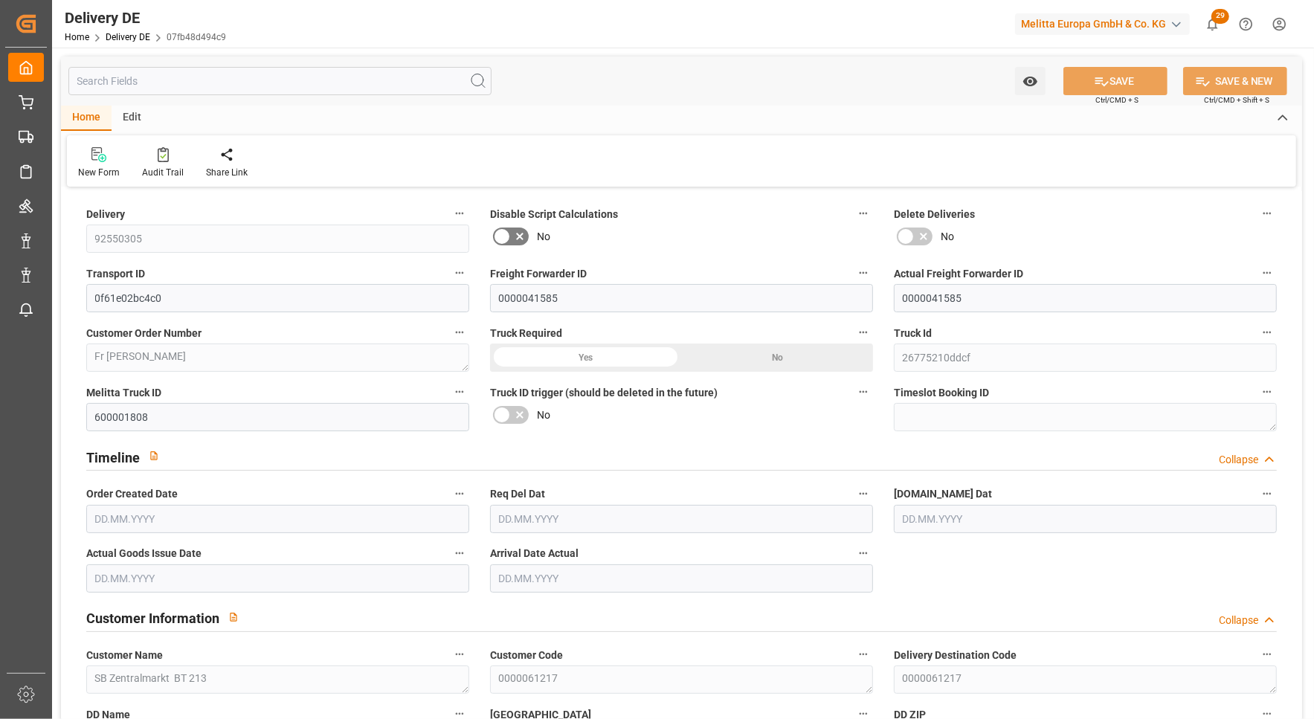
type input "[DATE]"
